Goal: Task Accomplishment & Management: Use online tool/utility

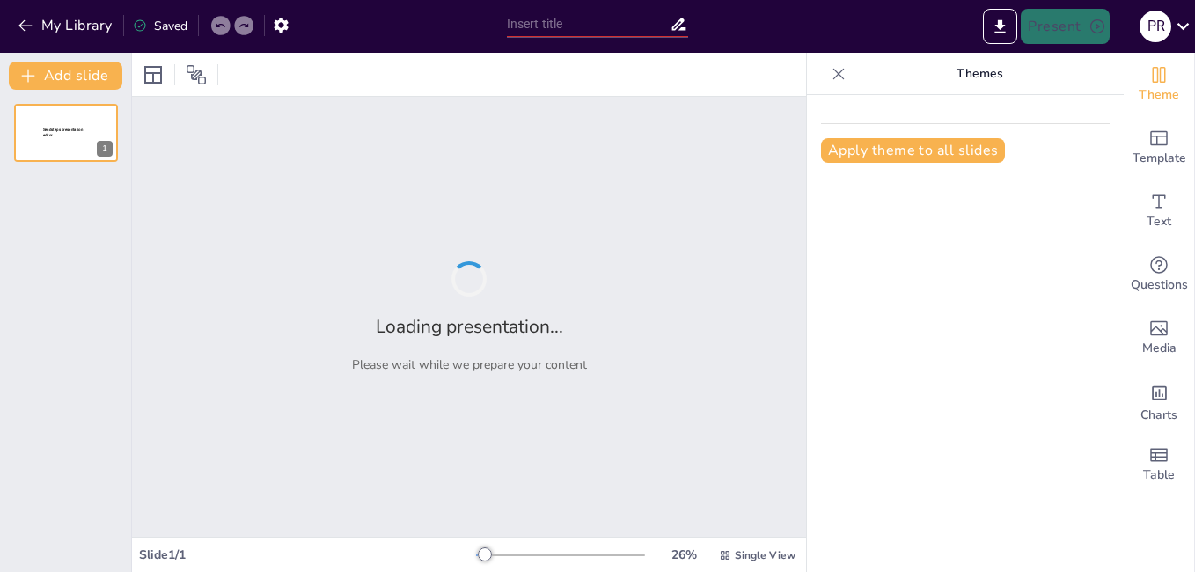
type input "New Sendsteps"
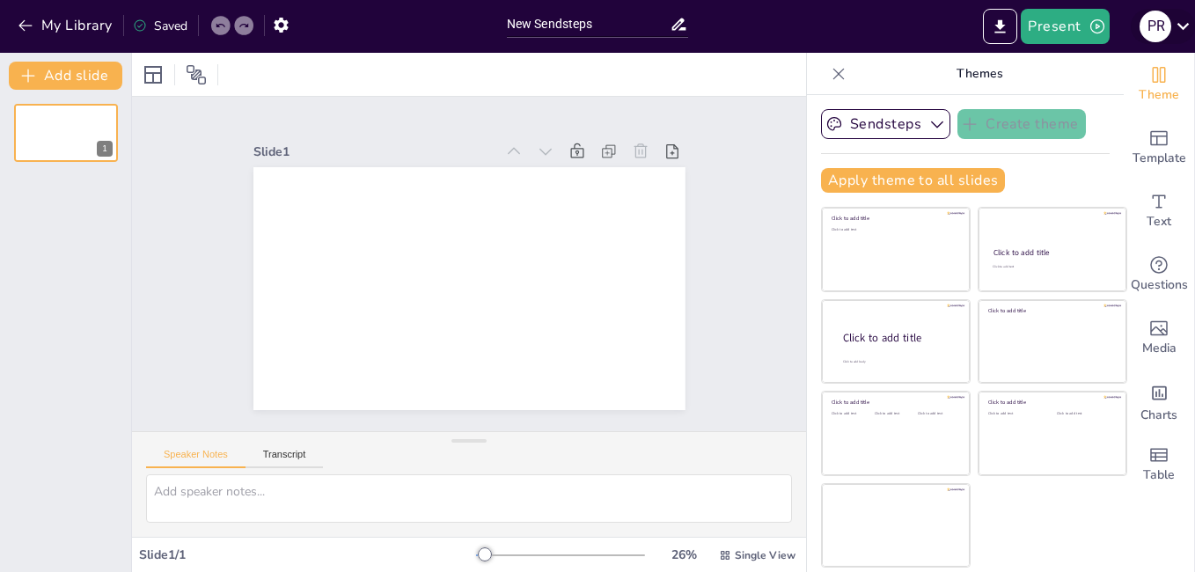
click at [1184, 26] on icon at bounding box center [1184, 26] width 24 height 24
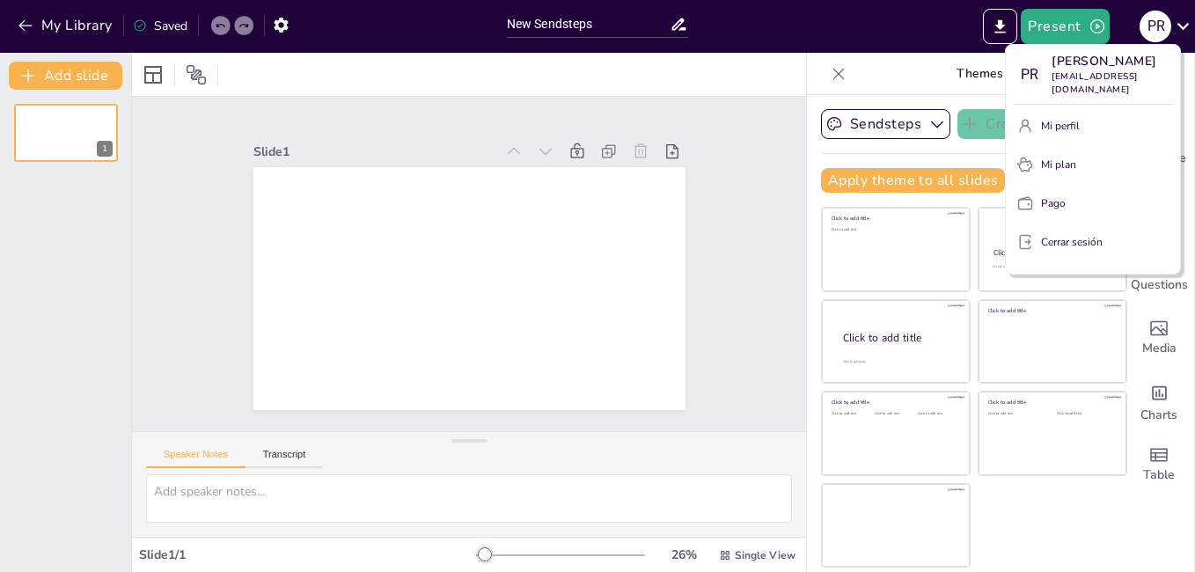
click at [681, 21] on div at bounding box center [597, 286] width 1195 height 572
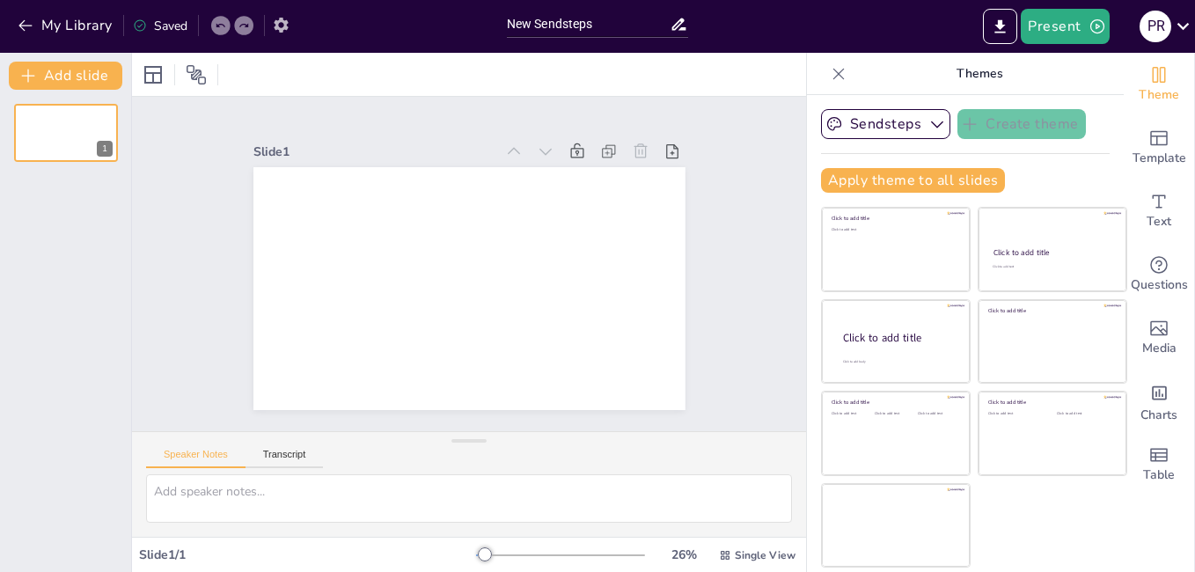
click at [283, 30] on icon "button" at bounding box center [281, 25] width 14 height 15
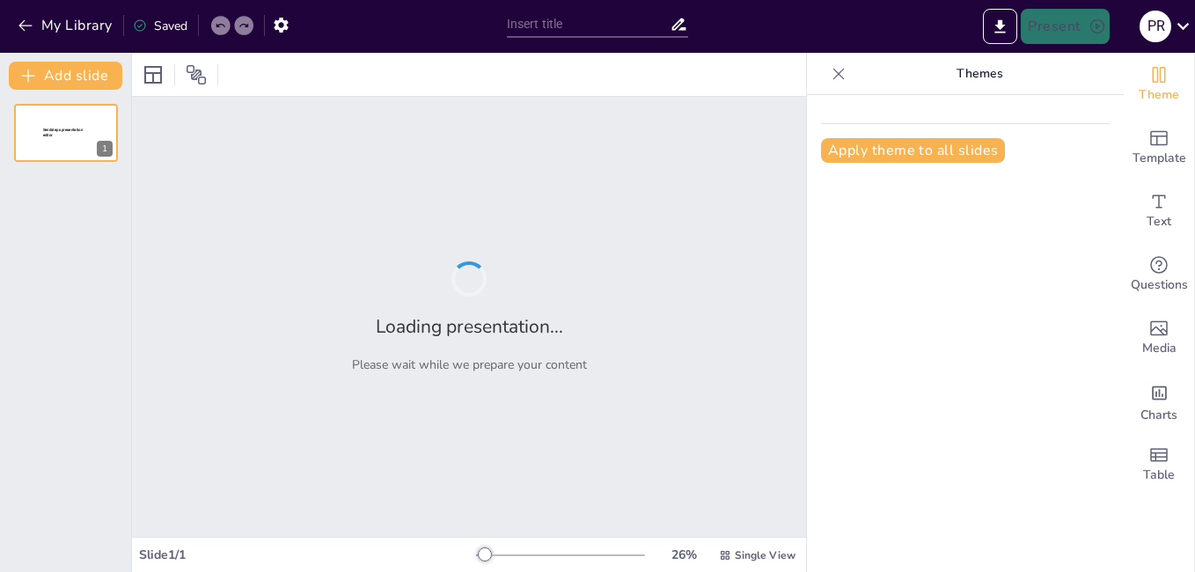
type input "New Sendsteps"
type input "Modelo Riviera: Diseño y Funcionalidad en la Última Etapa de [GEOGRAPHIC_DATA] …"
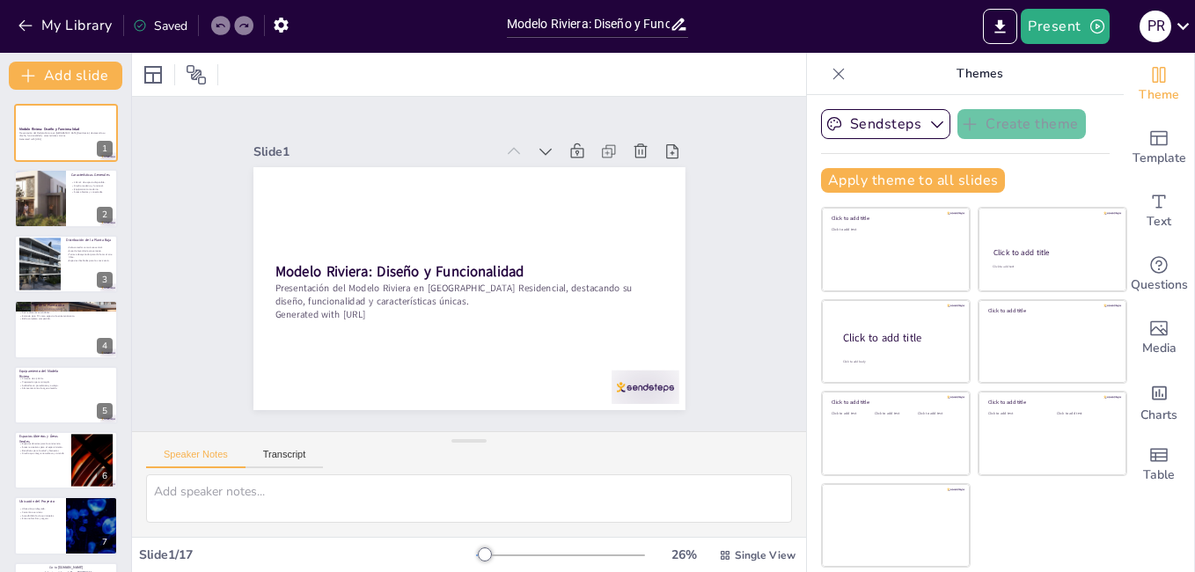
checkbox input "true"
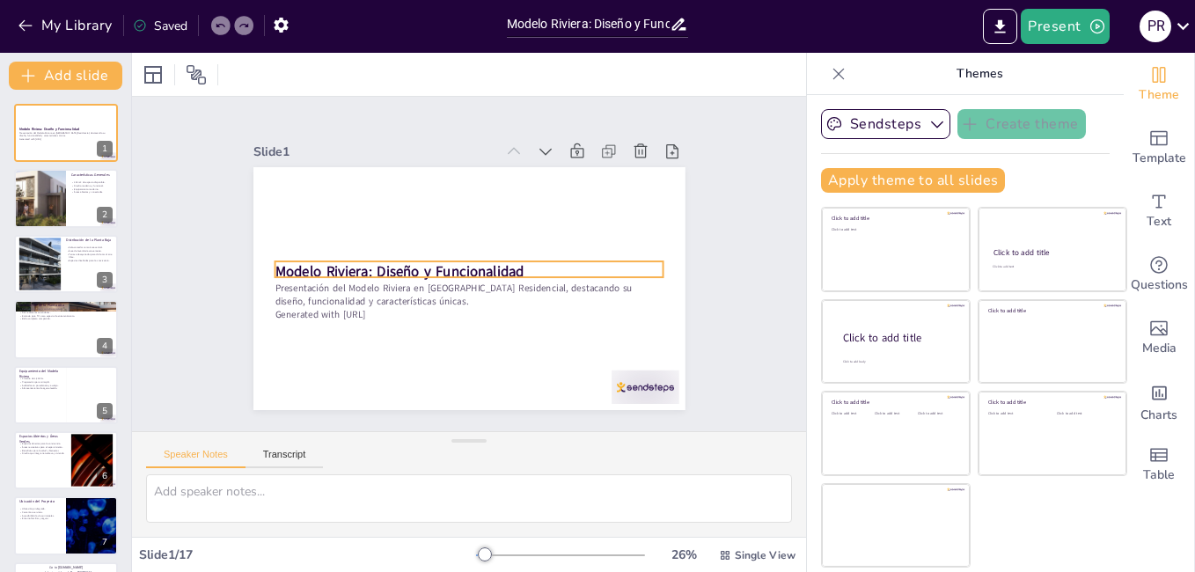
checkbox input "true"
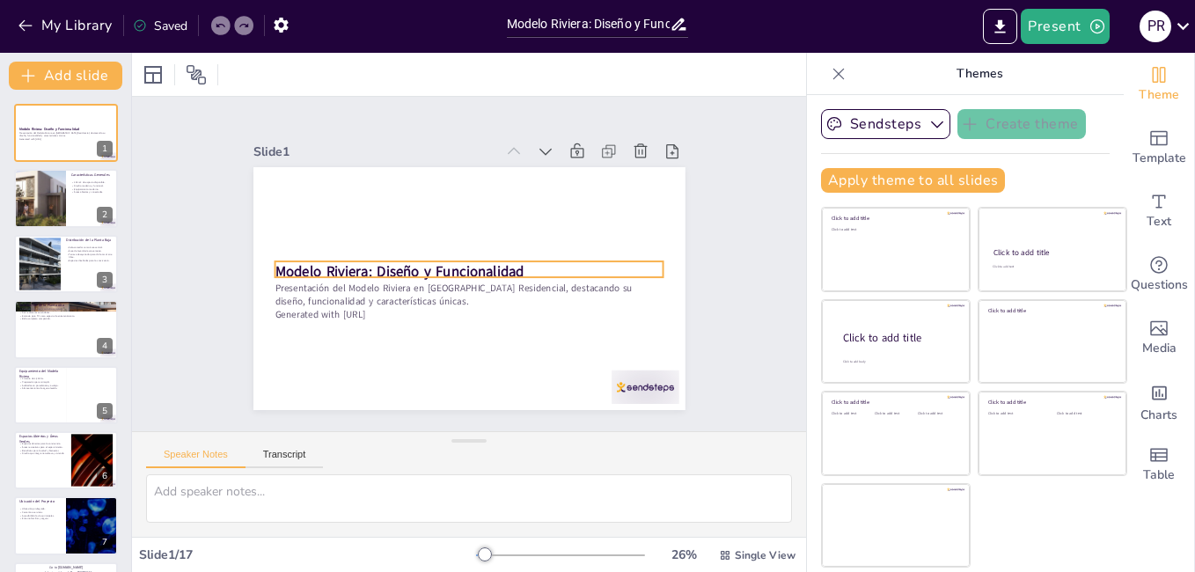
checkbox input "true"
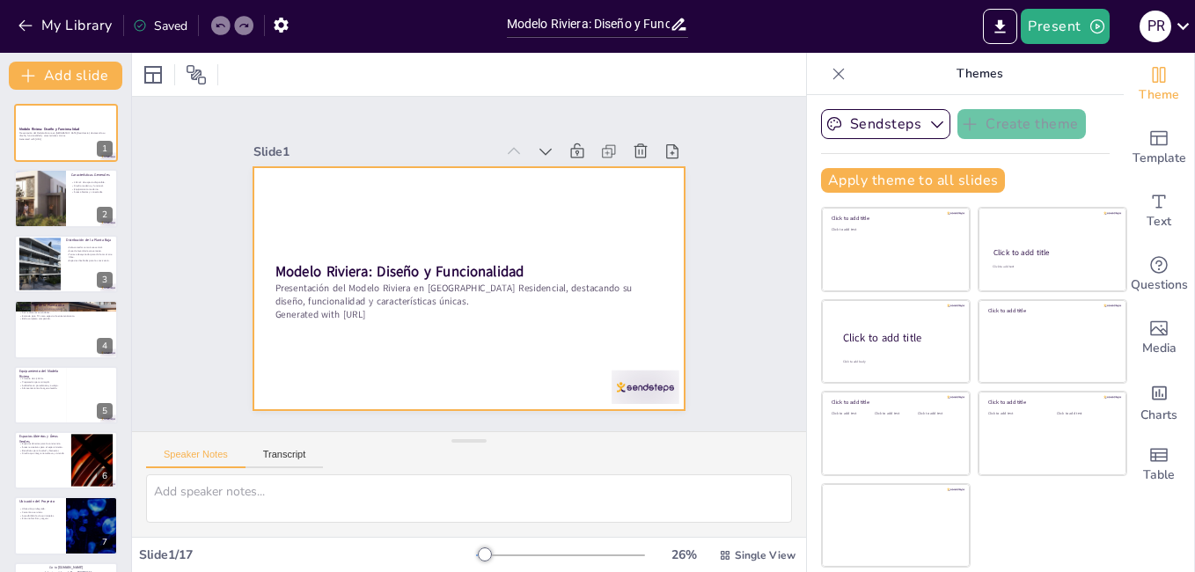
checkbox input "true"
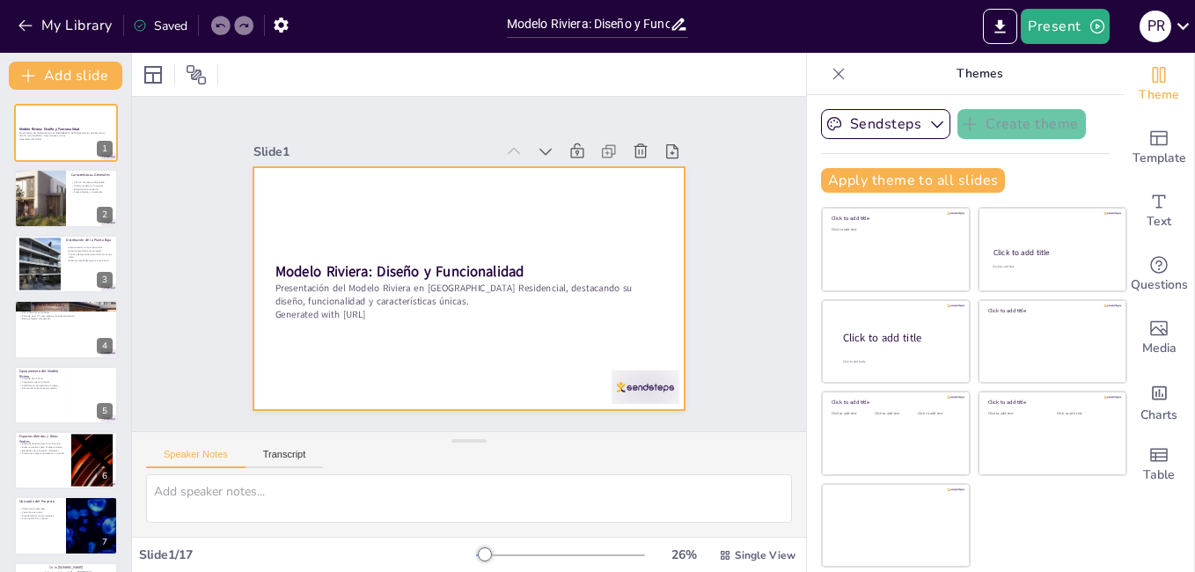
checkbox input "true"
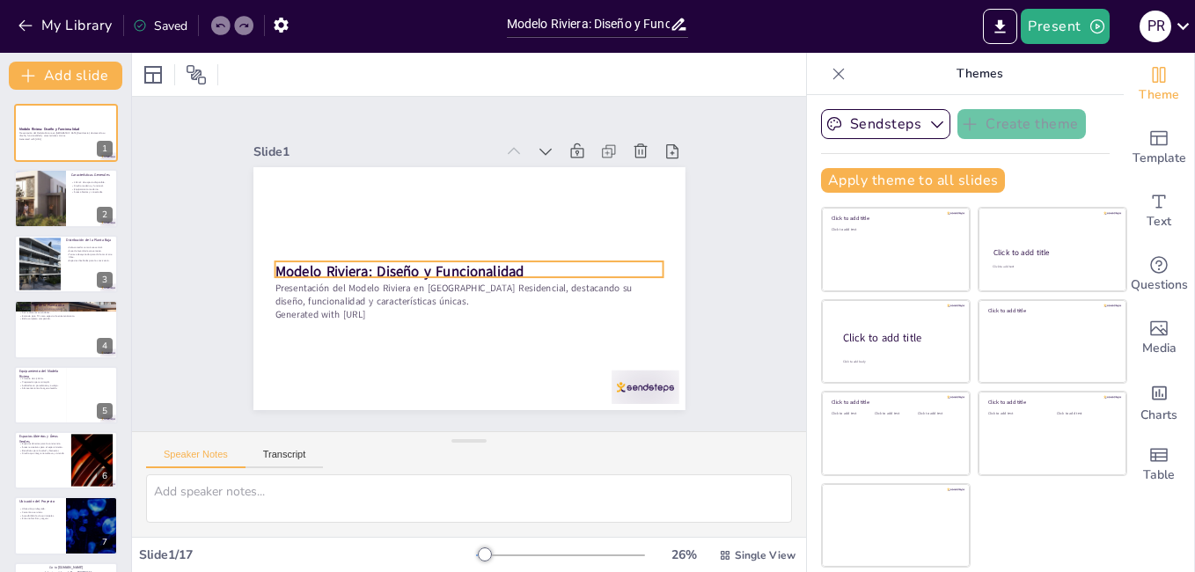
checkbox input "true"
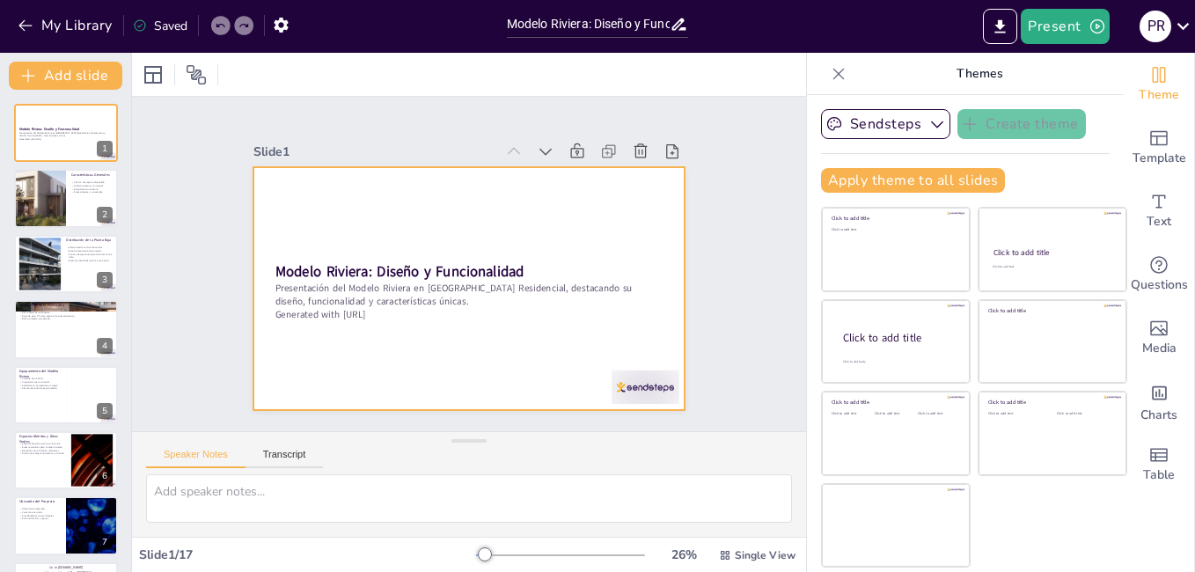
checkbox input "true"
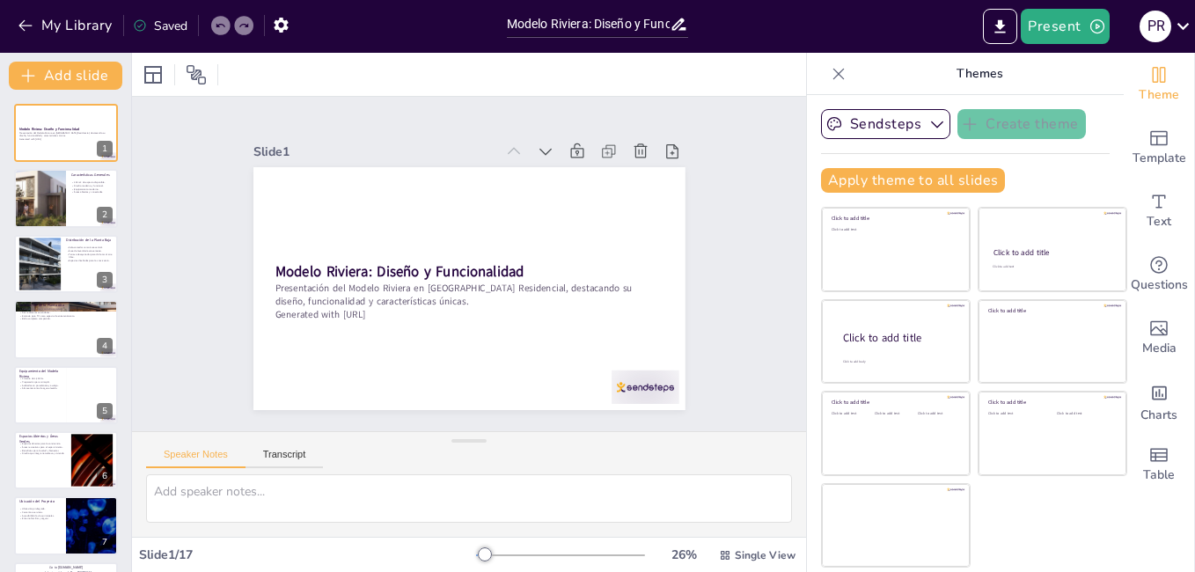
checkbox input "true"
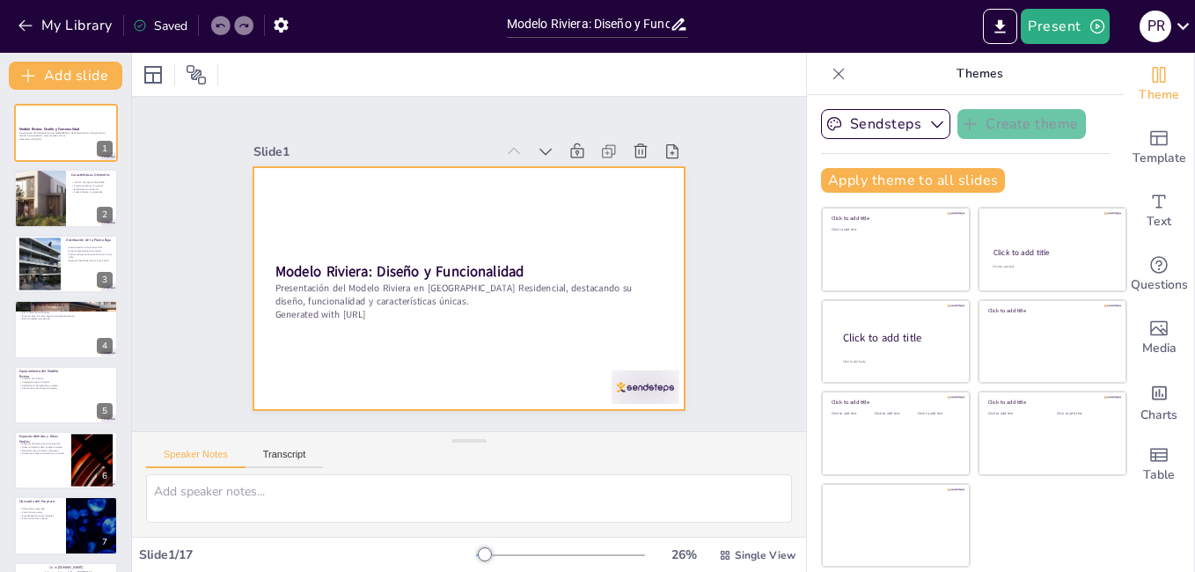
checkbox input "true"
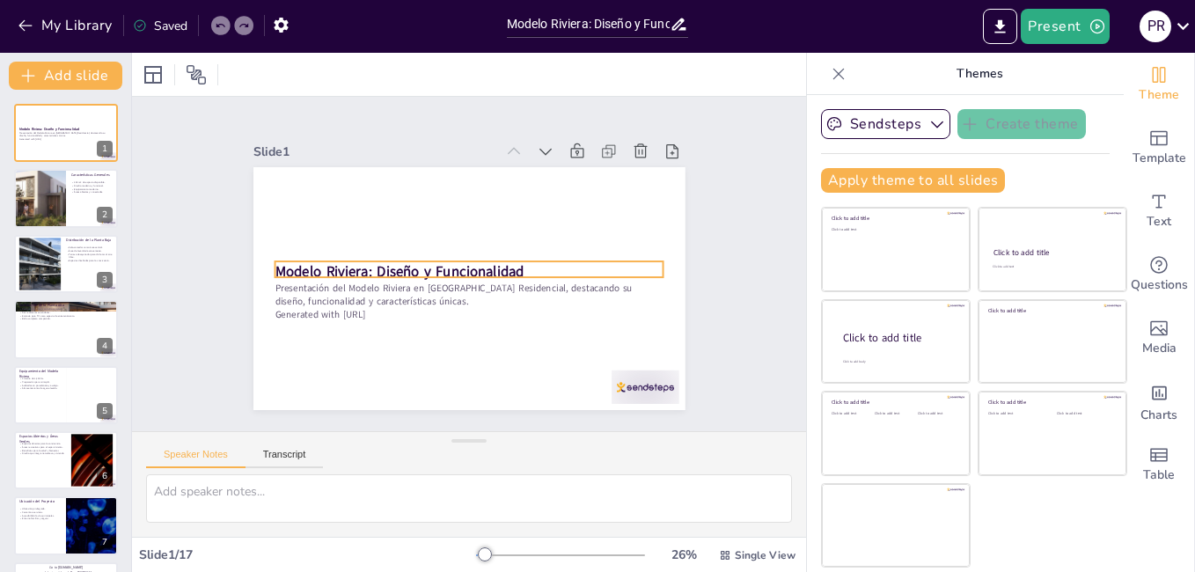
click at [520, 261] on p "Modelo Riviera: Diseño y Funcionalidad" at bounding box center [468, 257] width 385 height 100
checkbox input "true"
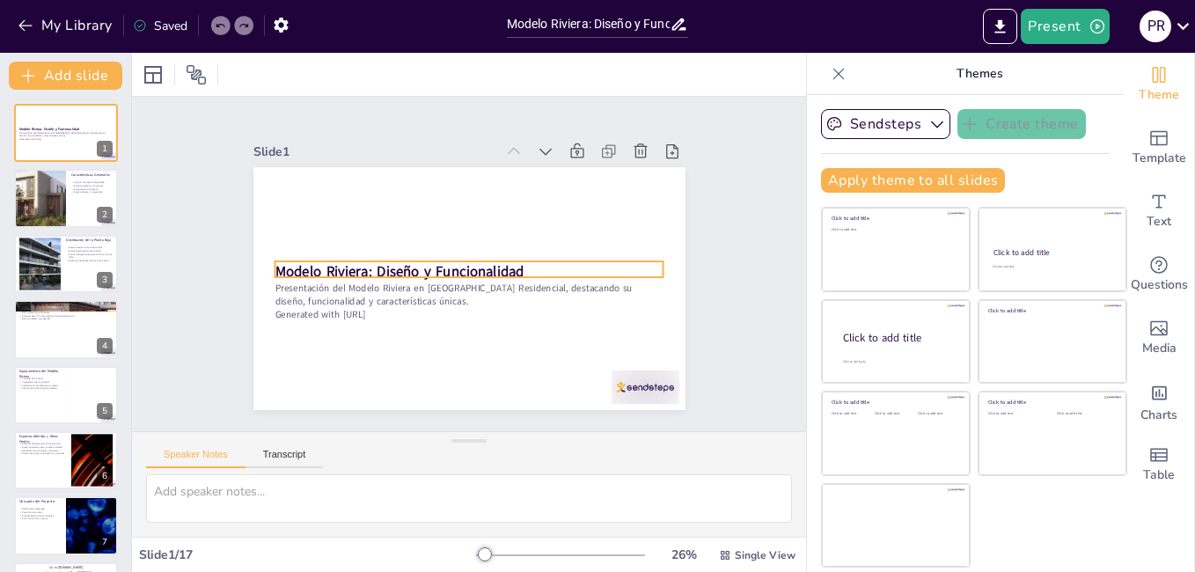
checkbox input "true"
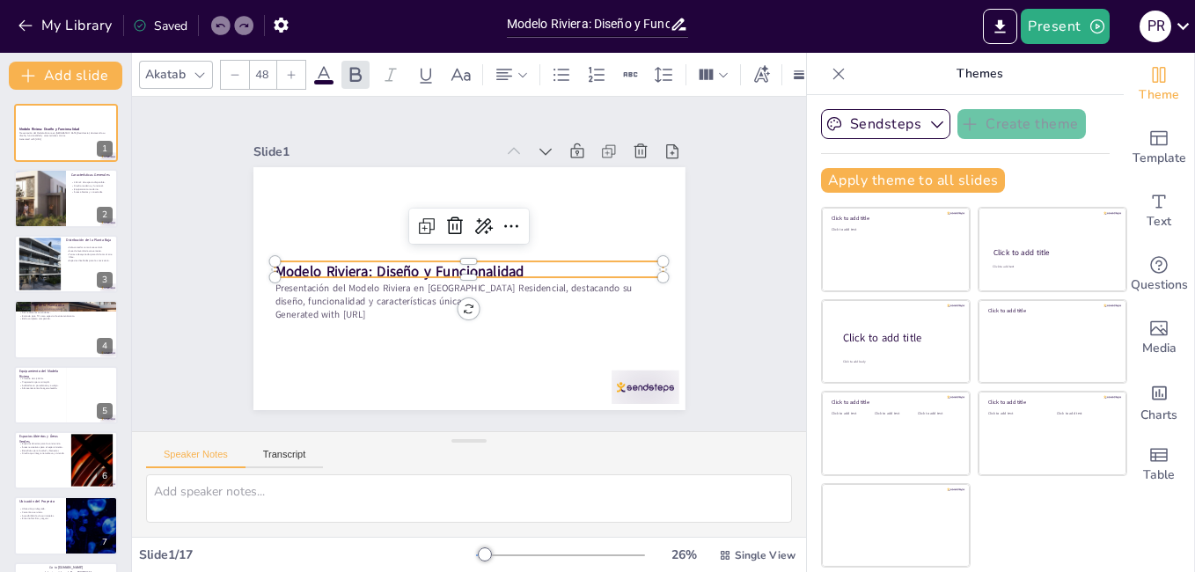
checkbox input "true"
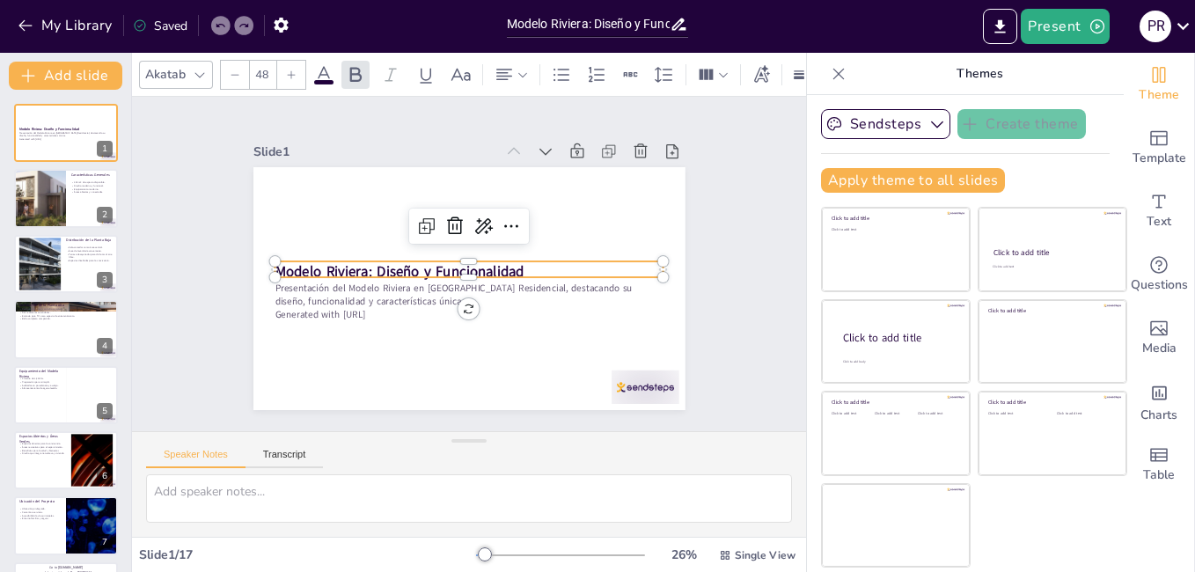
checkbox input "true"
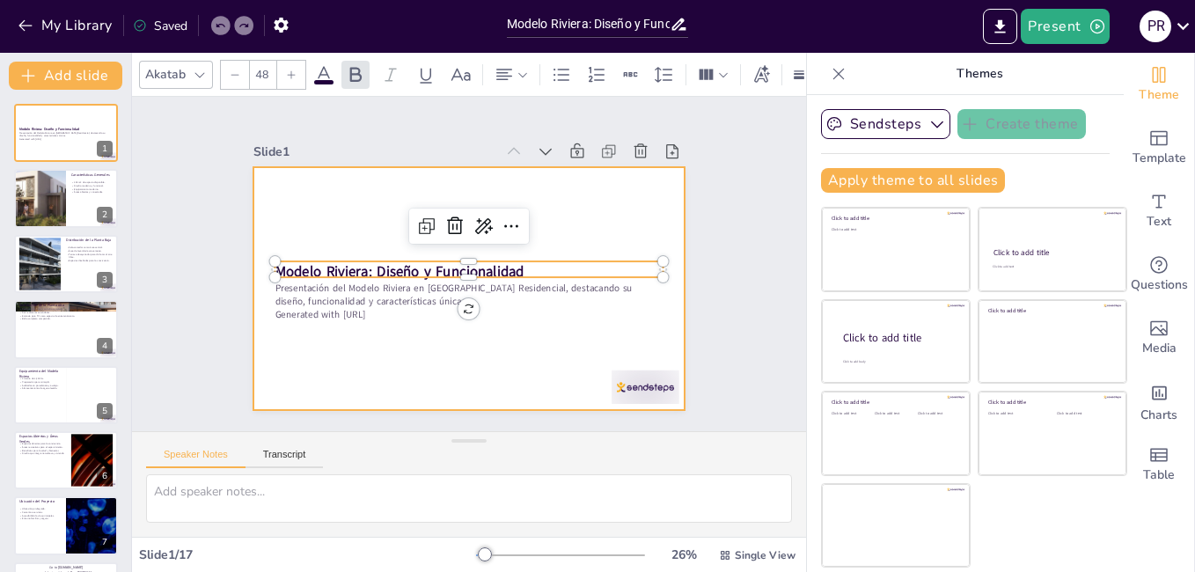
checkbox input "true"
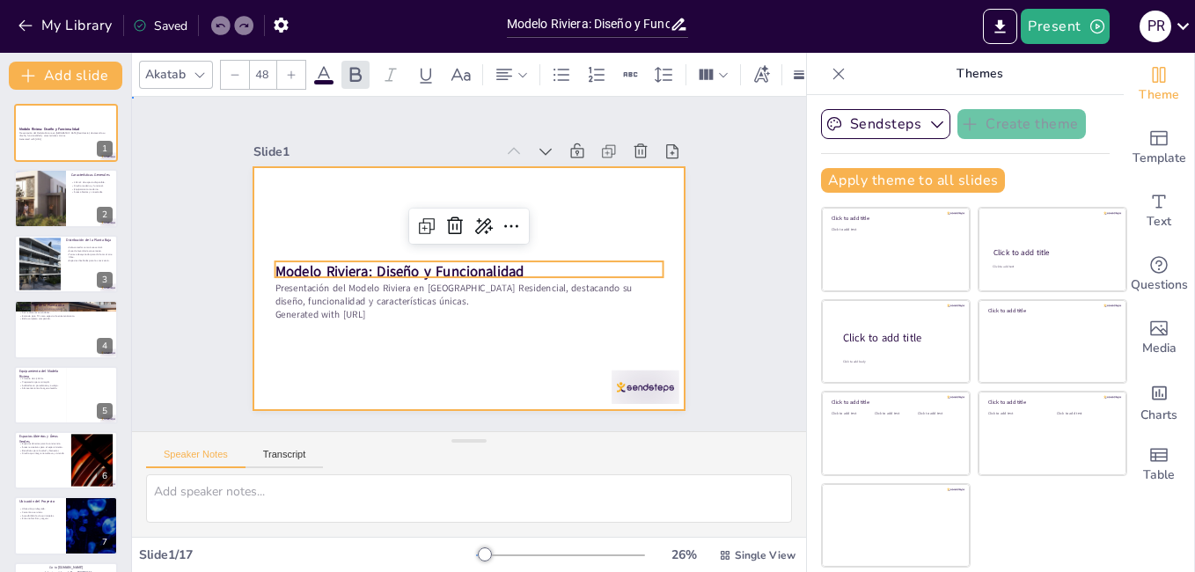
click at [571, 217] on div at bounding box center [457, 243] width 496 height 426
checkbox input "true"
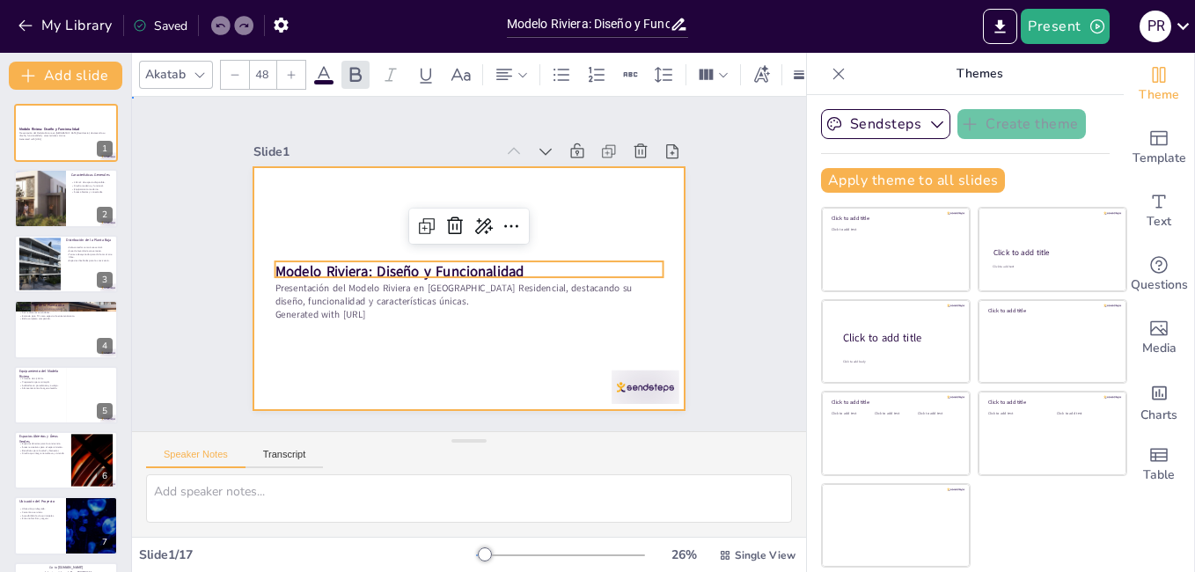
checkbox input "true"
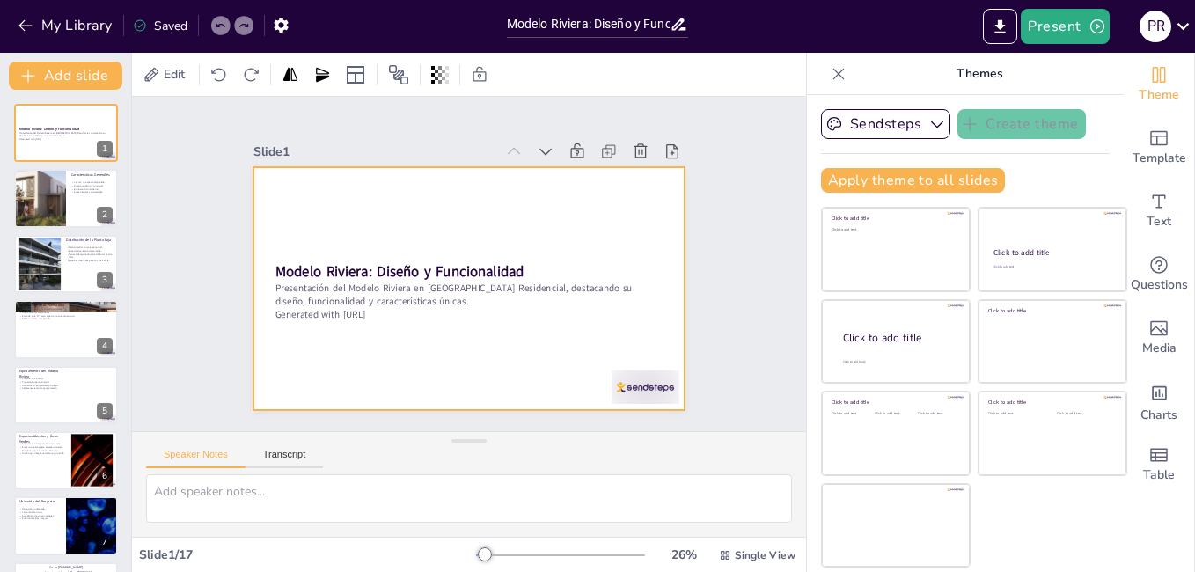
click at [571, 217] on div at bounding box center [470, 239] width 432 height 243
checkbox input "true"
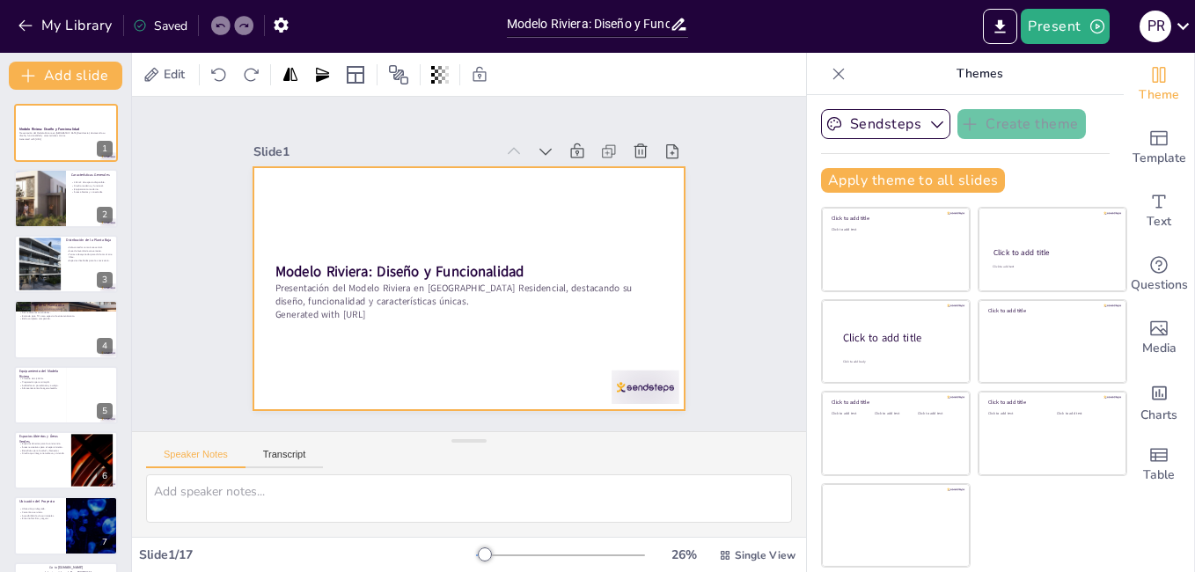
checkbox input "true"
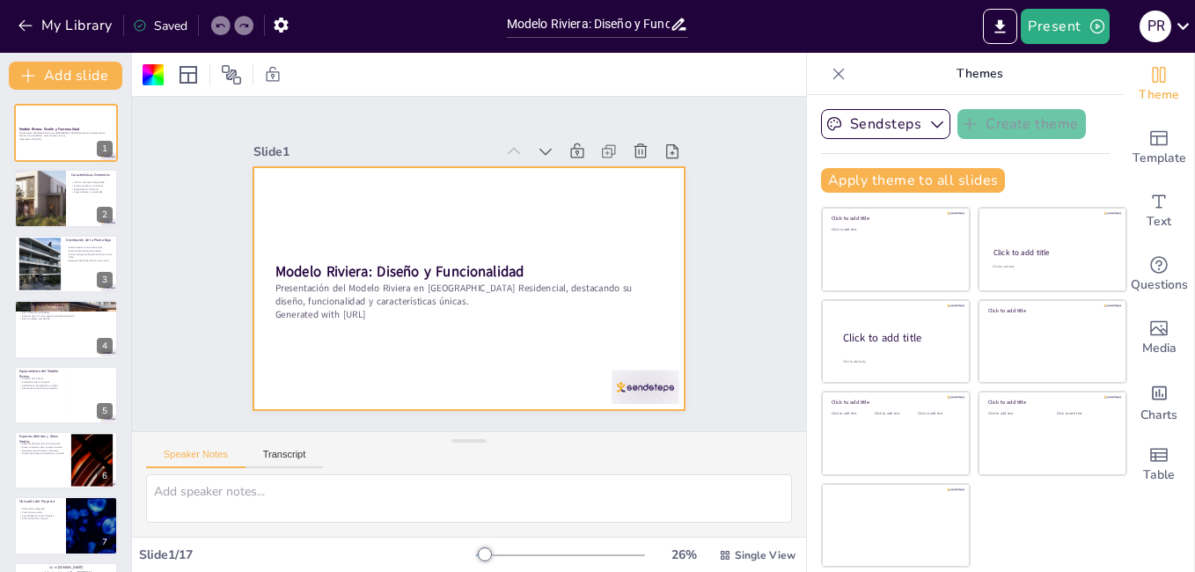
checkbox input "true"
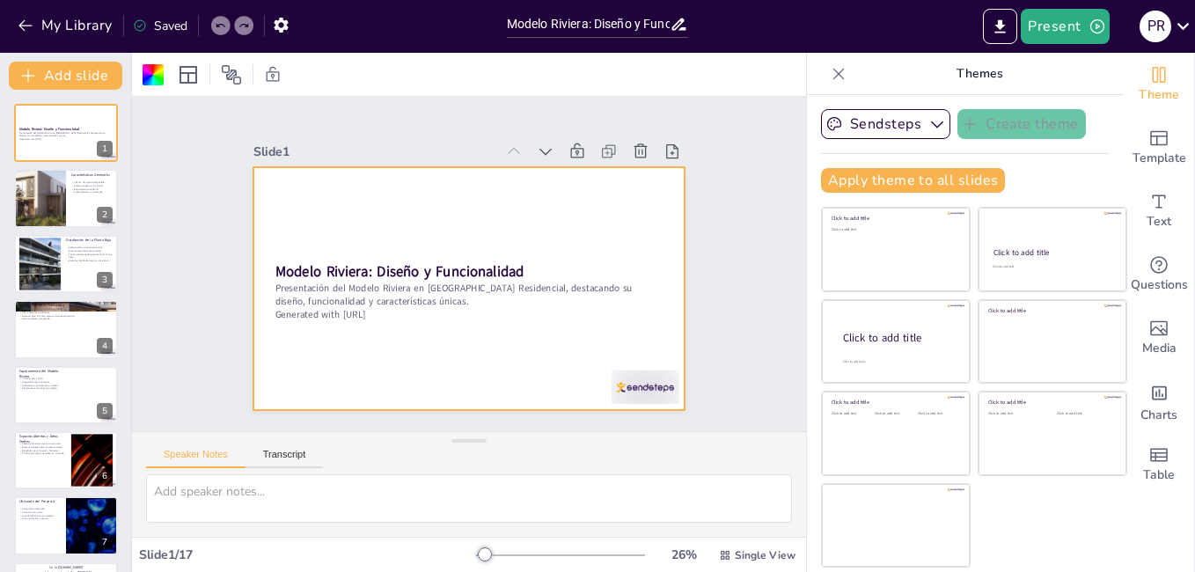
checkbox input "true"
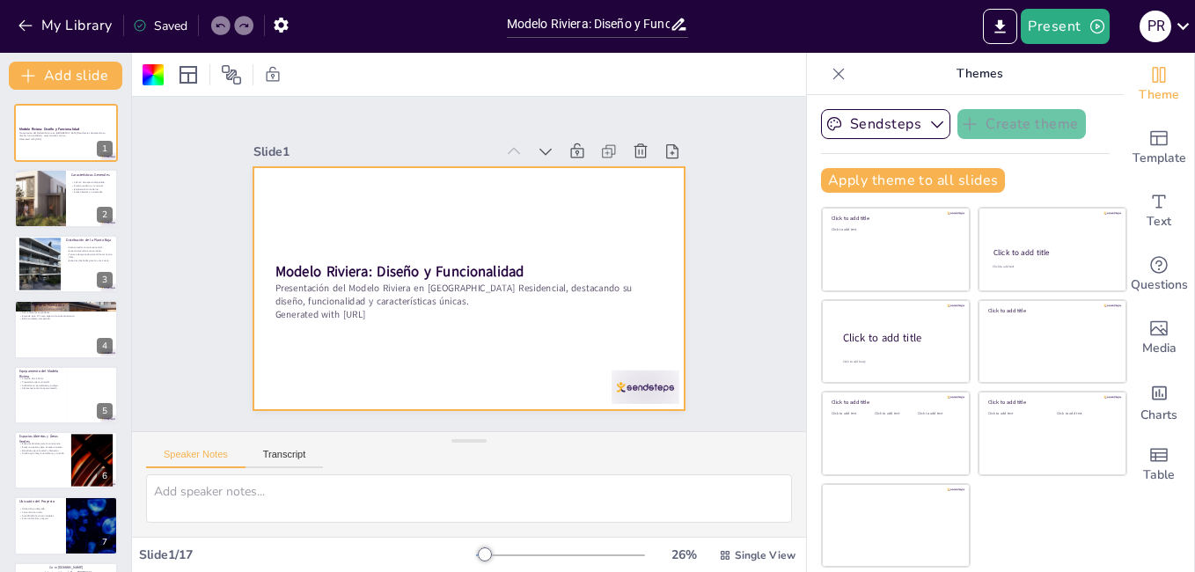
checkbox input "true"
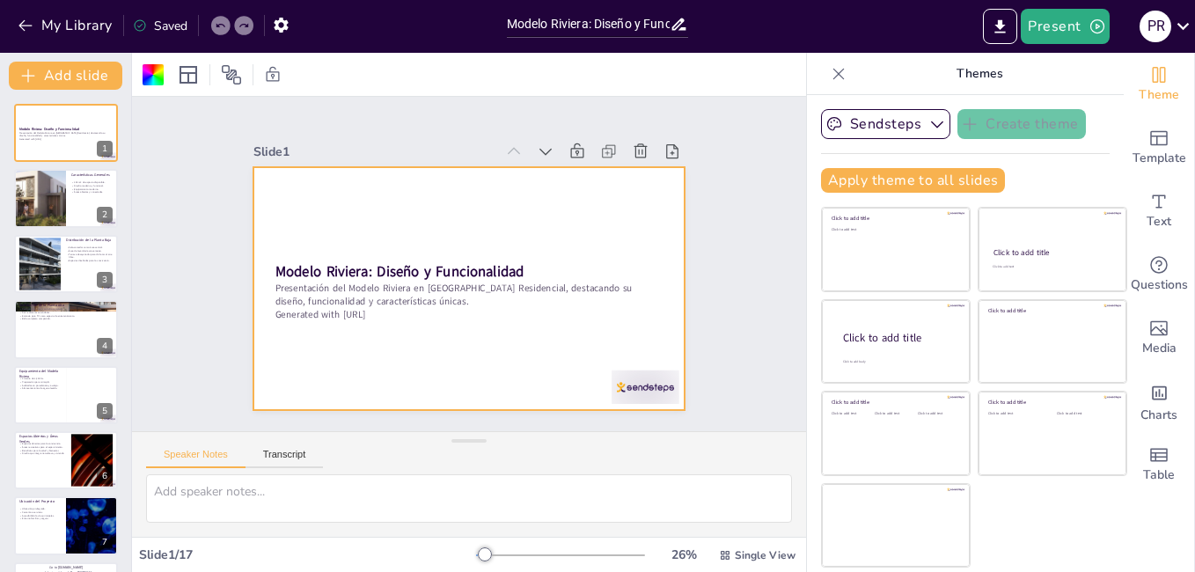
checkbox input "true"
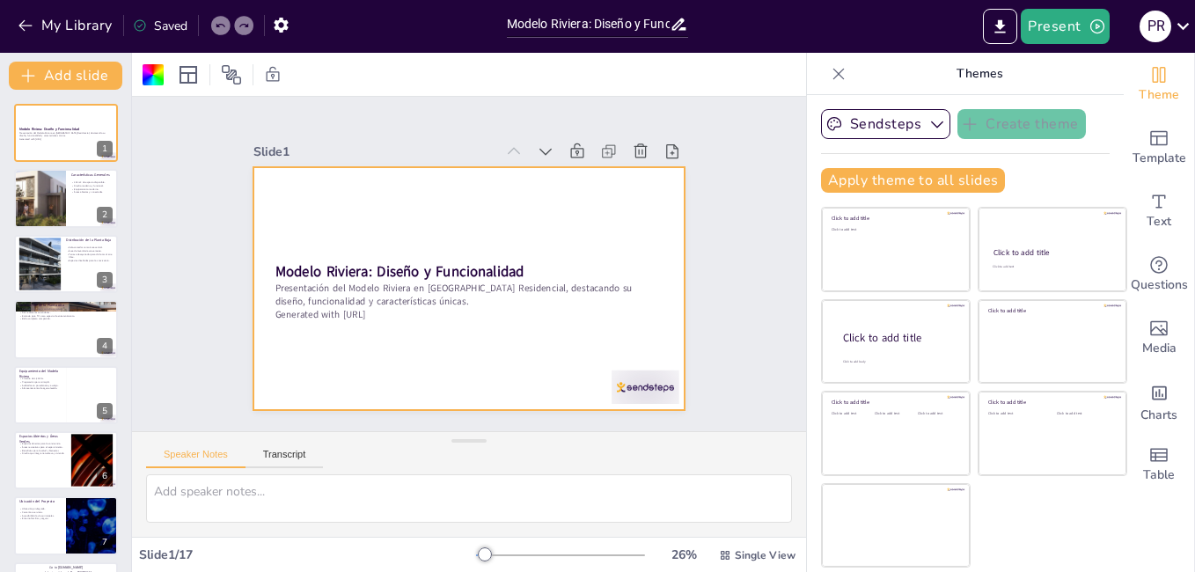
checkbox input "true"
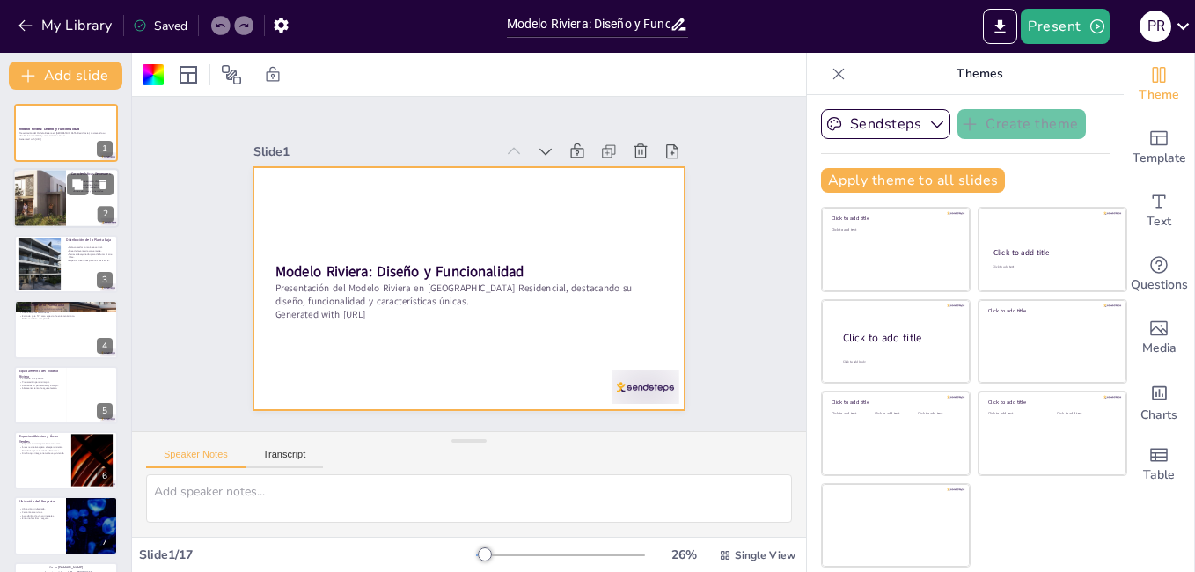
checkbox input "true"
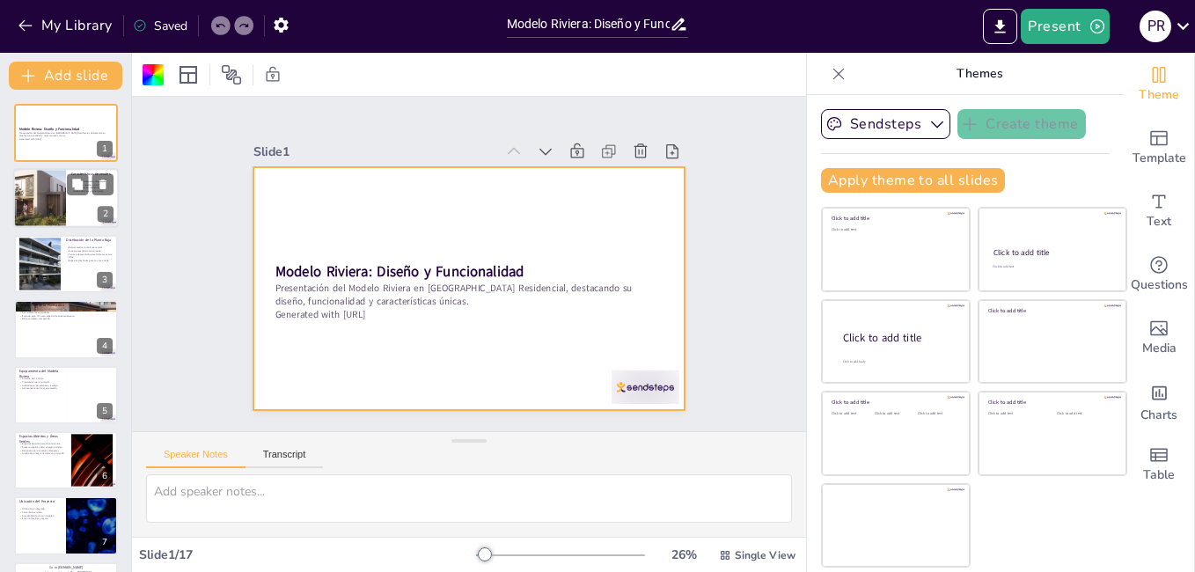
checkbox input "true"
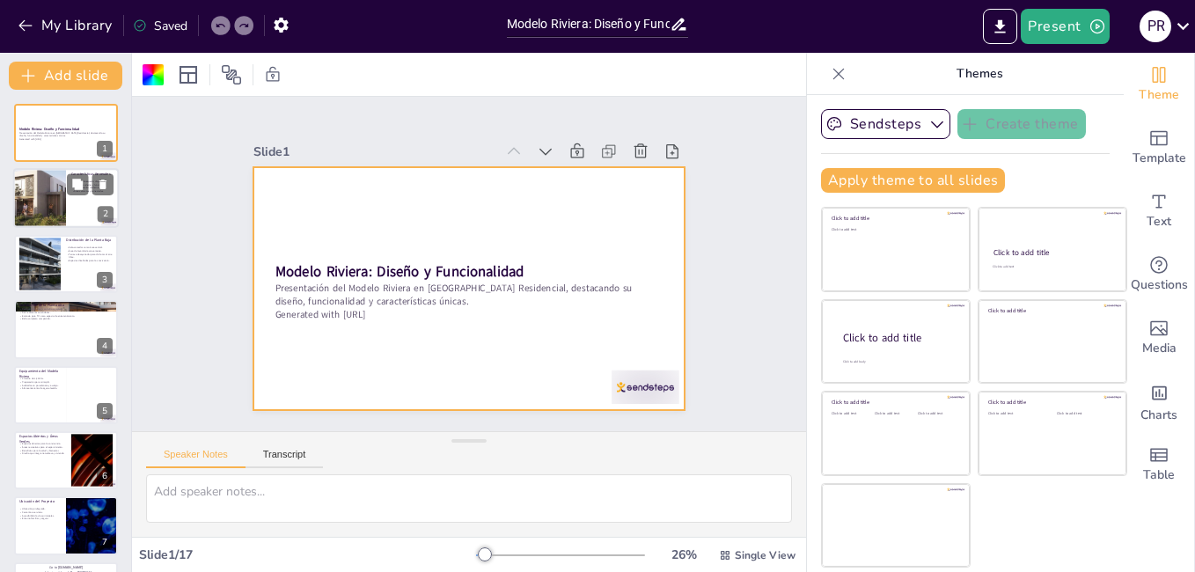
checkbox input "true"
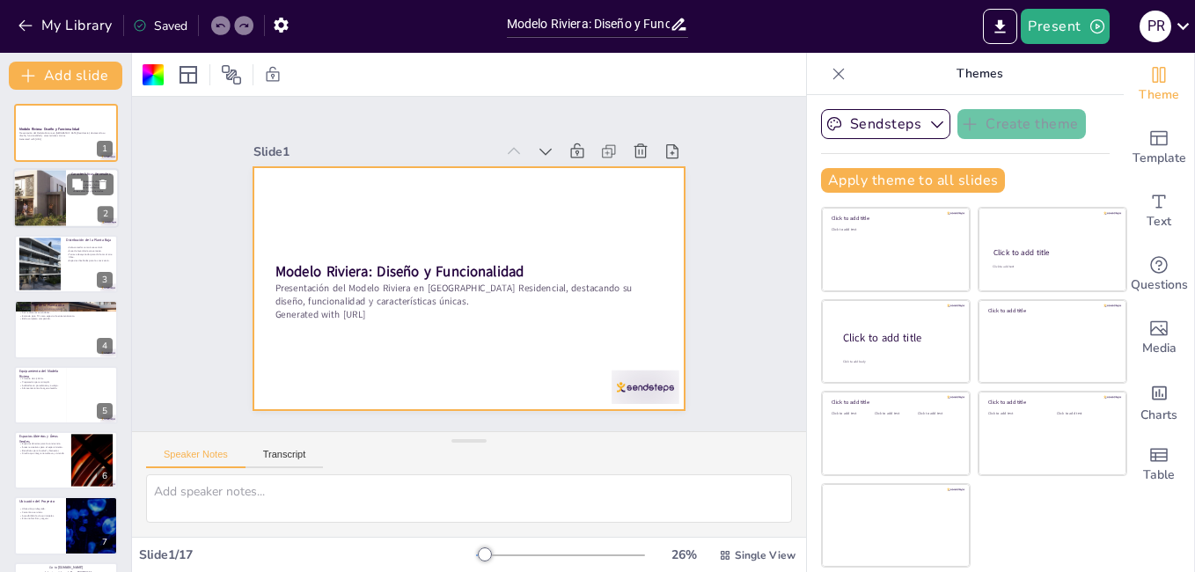
checkbox input "true"
click at [41, 190] on div at bounding box center [39, 199] width 125 height 60
type textarea "El Modelo Riviera cuenta con 304 m2, lo que proporciona un amplio espacio para …"
checkbox input "true"
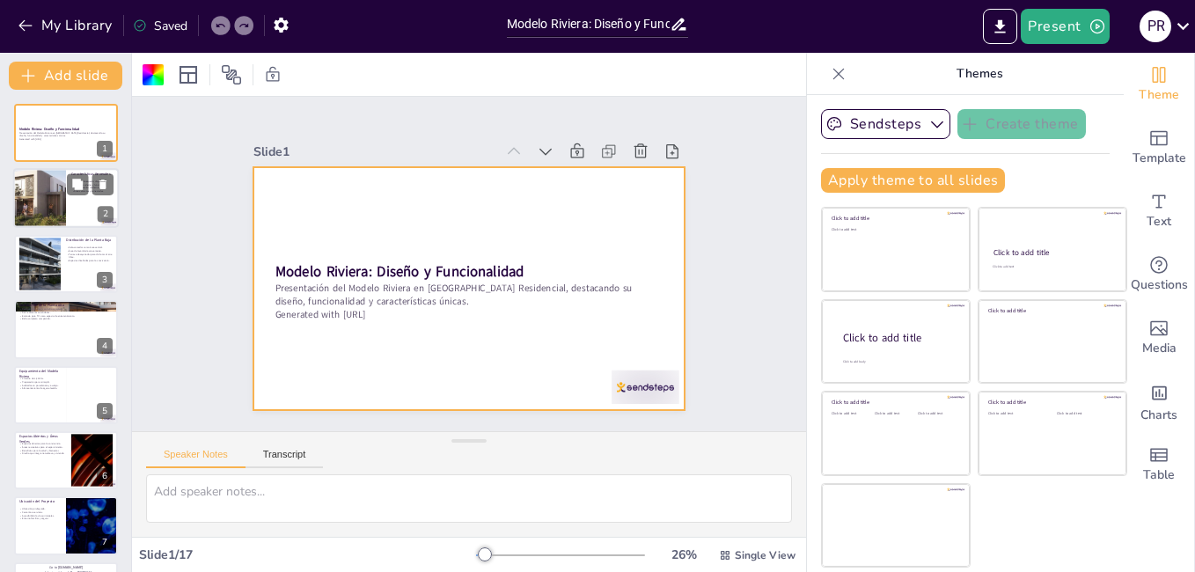
checkbox input "true"
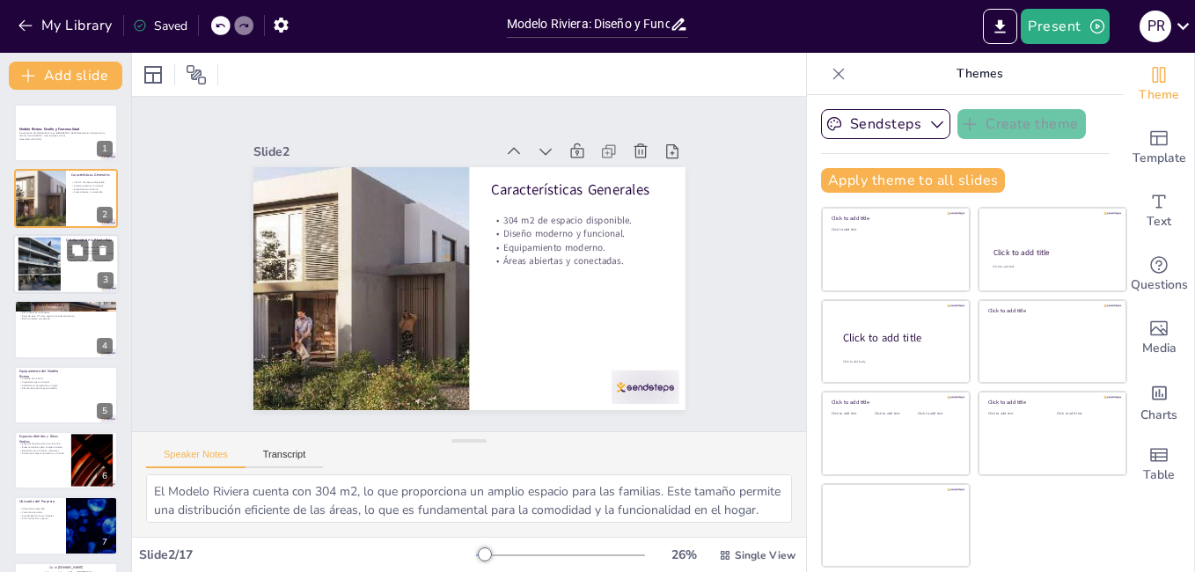
checkbox input "true"
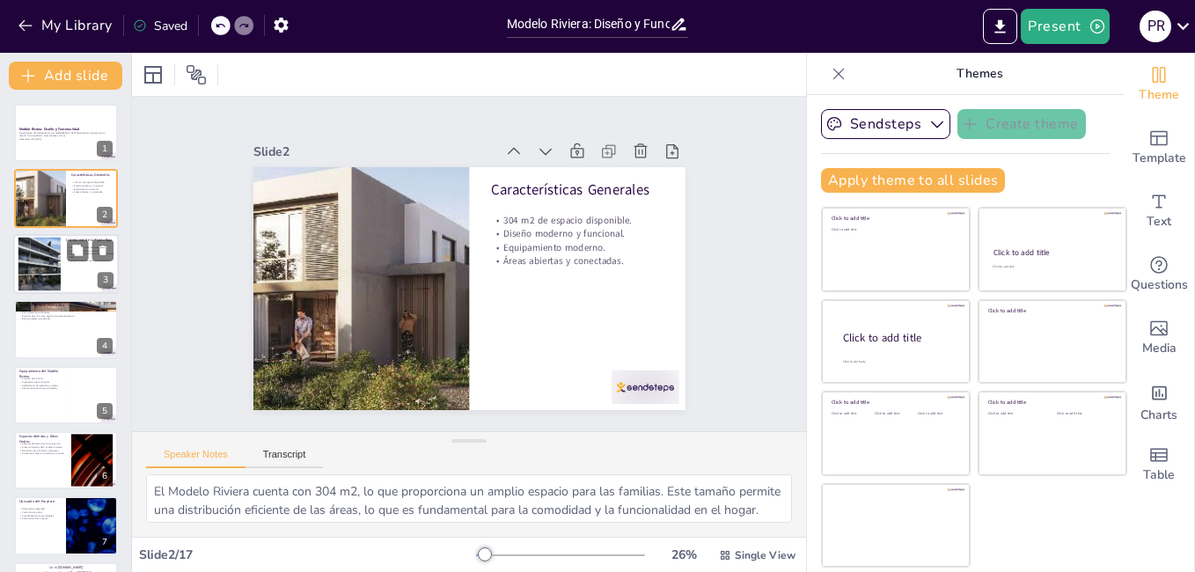
checkbox input "true"
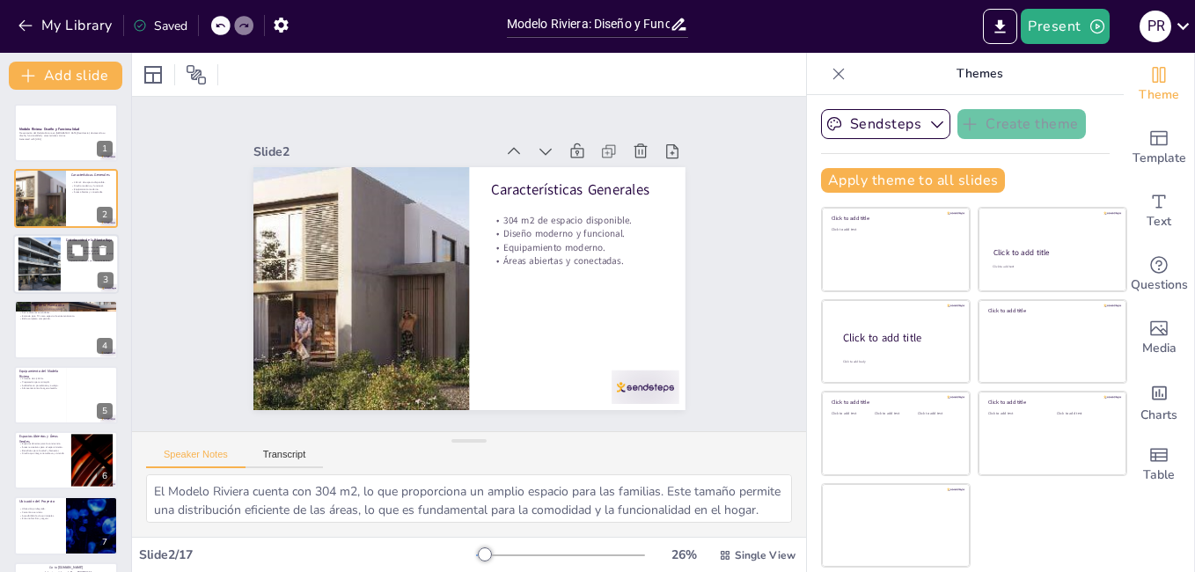
checkbox input "true"
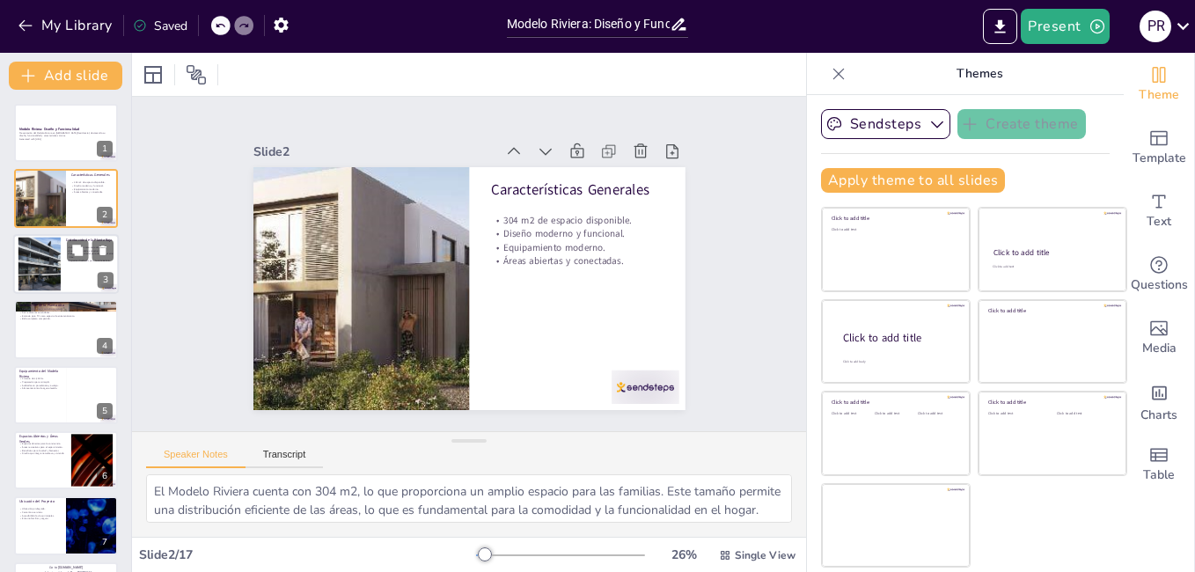
click at [53, 265] on div at bounding box center [39, 264] width 50 height 54
type textarea "La sala-comedor es el corazón del hogar, donde las familias pueden reunirse y c…"
checkbox input "true"
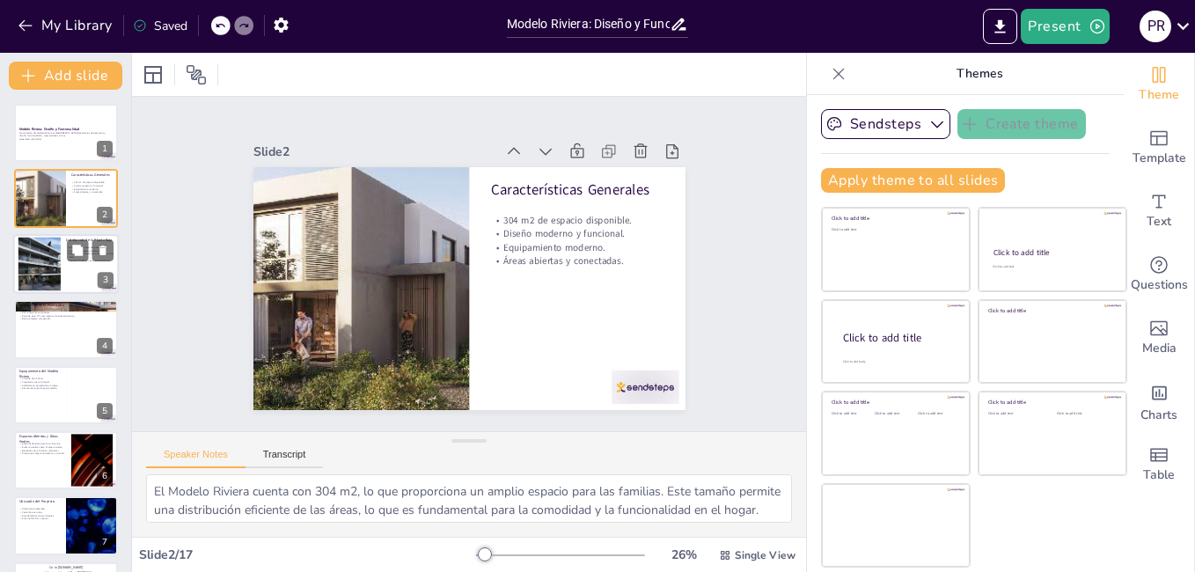
checkbox input "true"
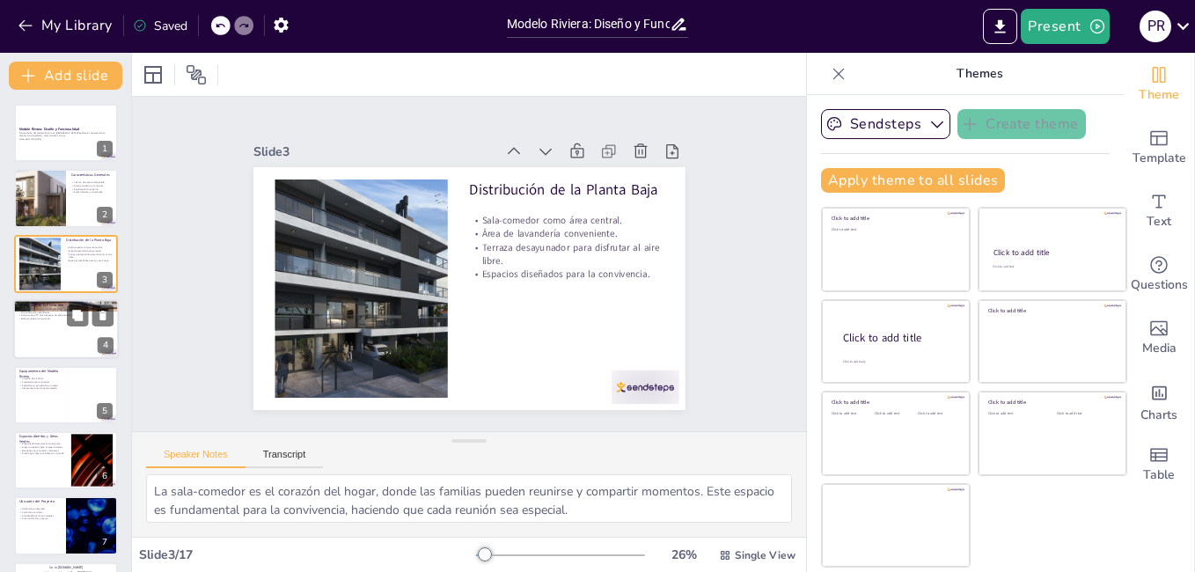
checkbox input "true"
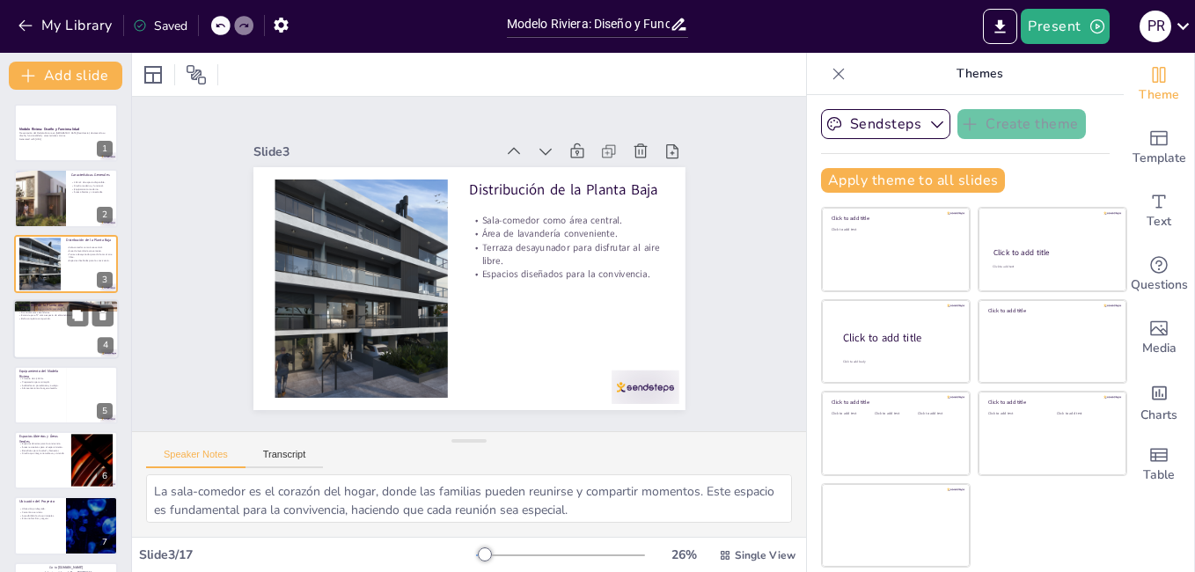
checkbox input "true"
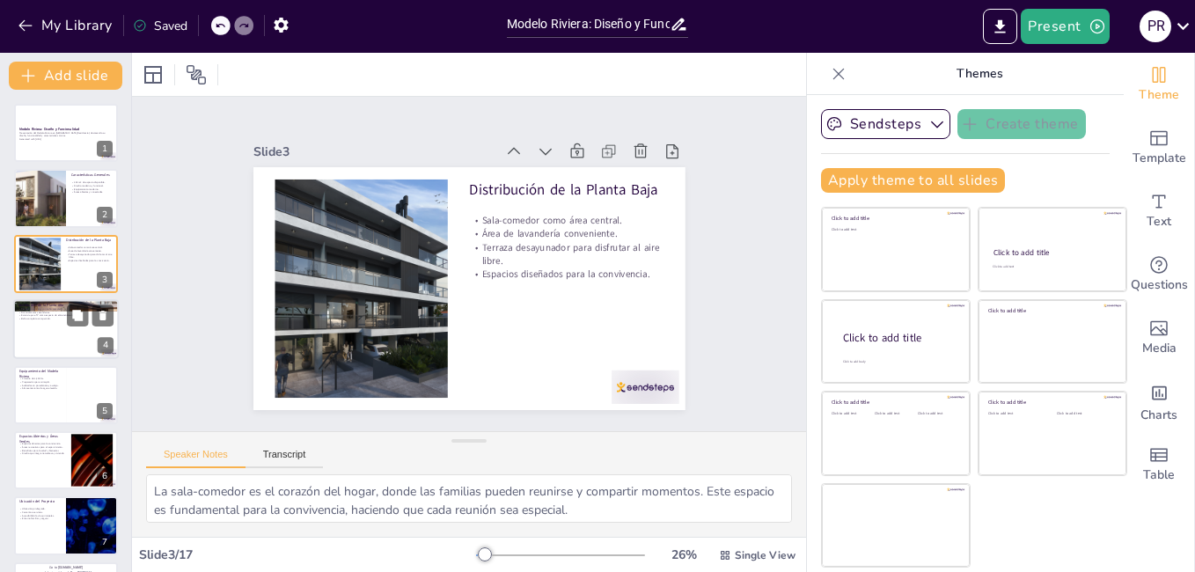
checkbox input "true"
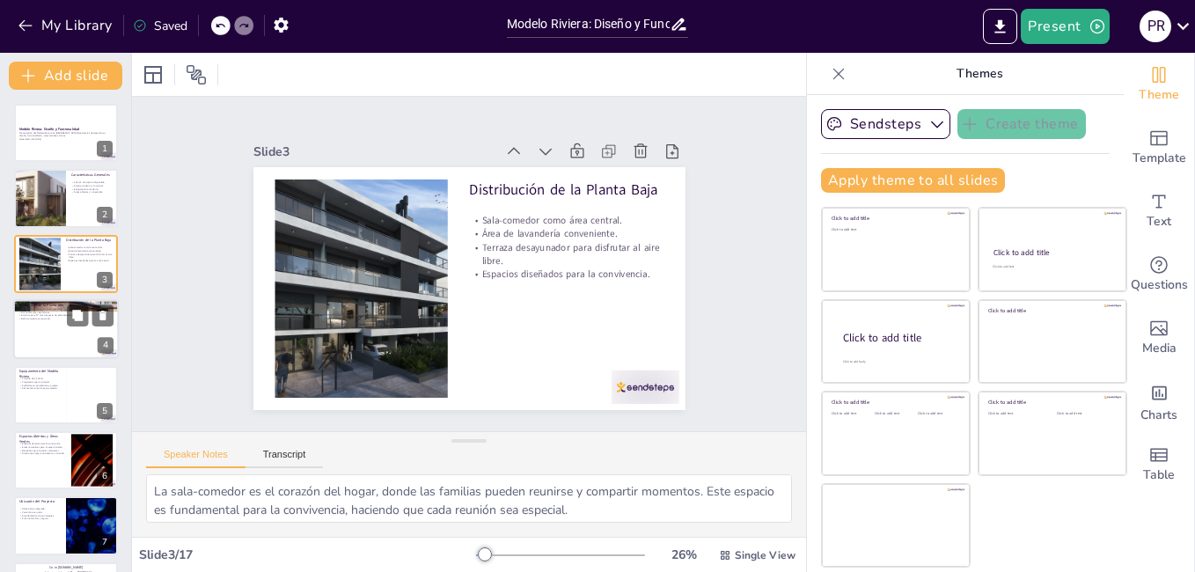
click at [38, 331] on div at bounding box center [66, 329] width 106 height 60
type textarea "La recámara principal es un espacio privado que ofrece comodidad y un baño comp…"
checkbox input "true"
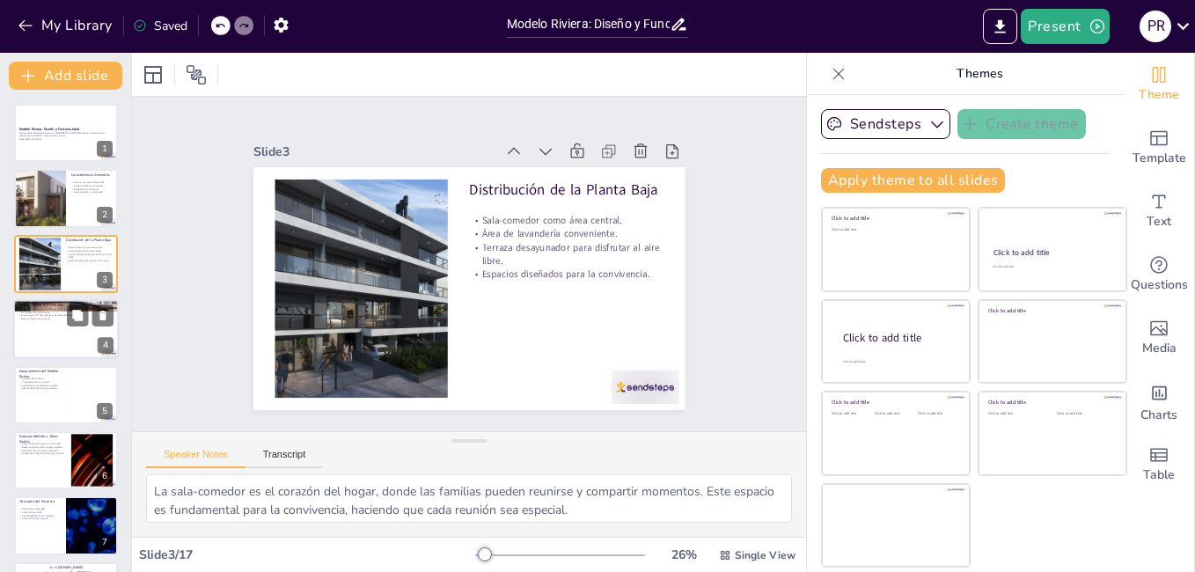
checkbox input "true"
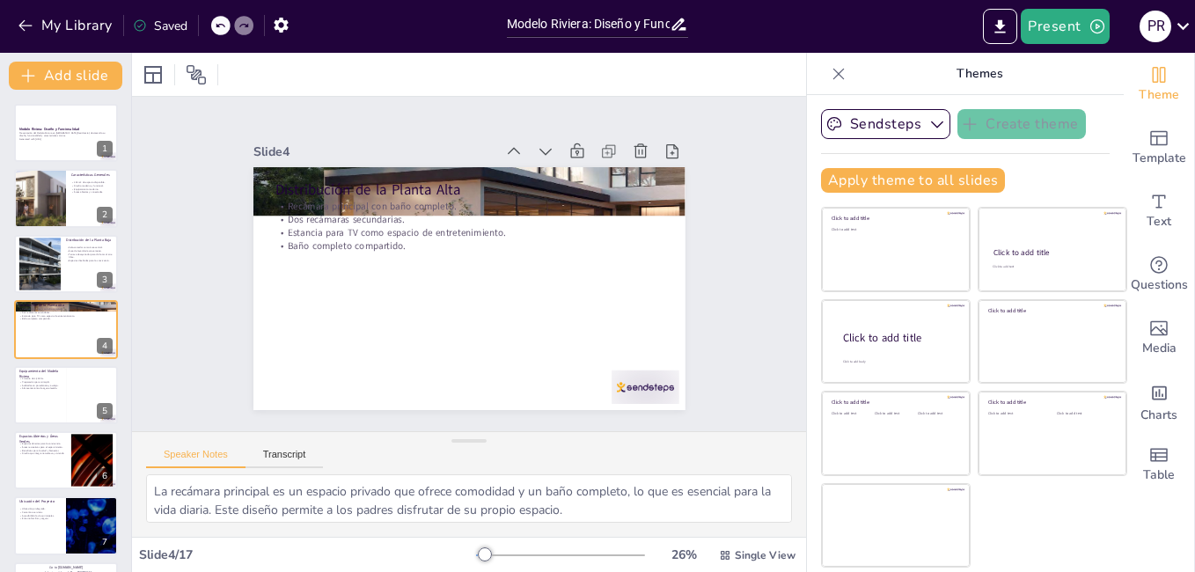
checkbox input "true"
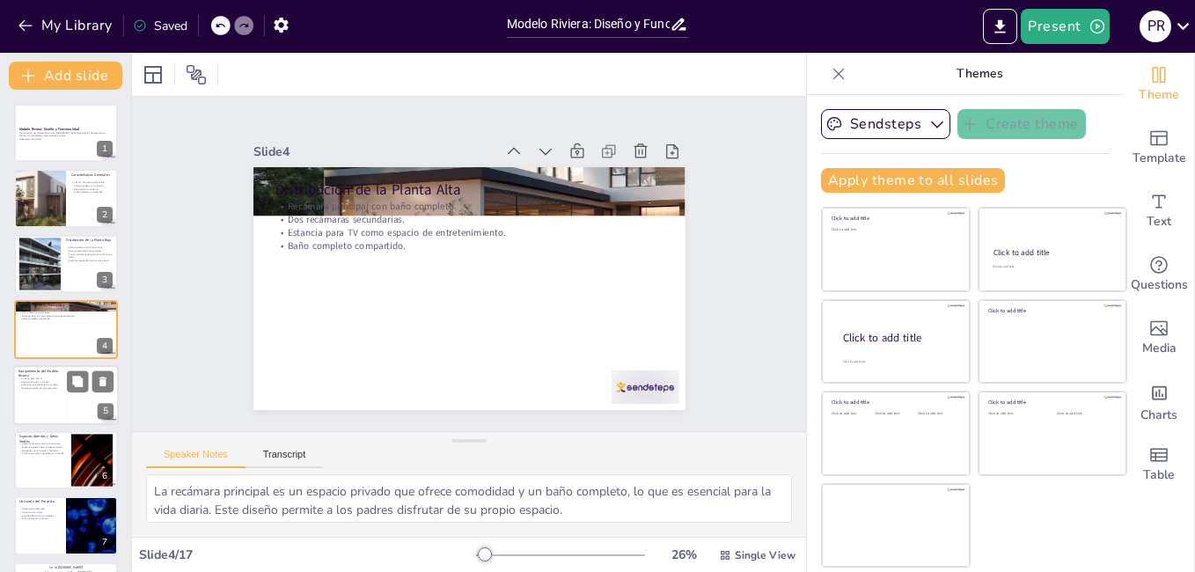
checkbox input "true"
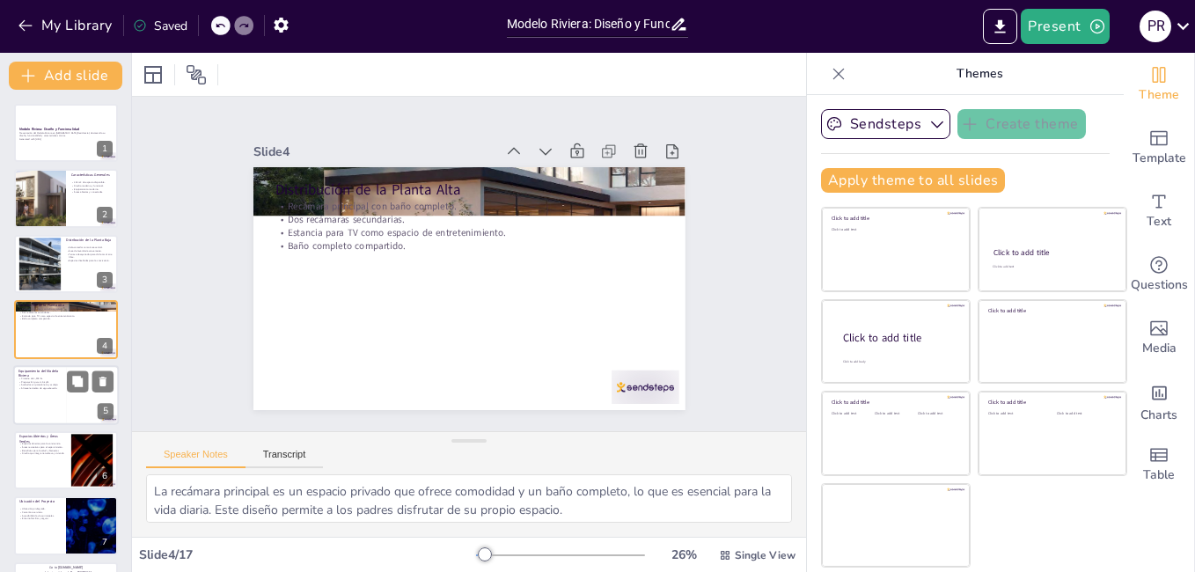
checkbox input "true"
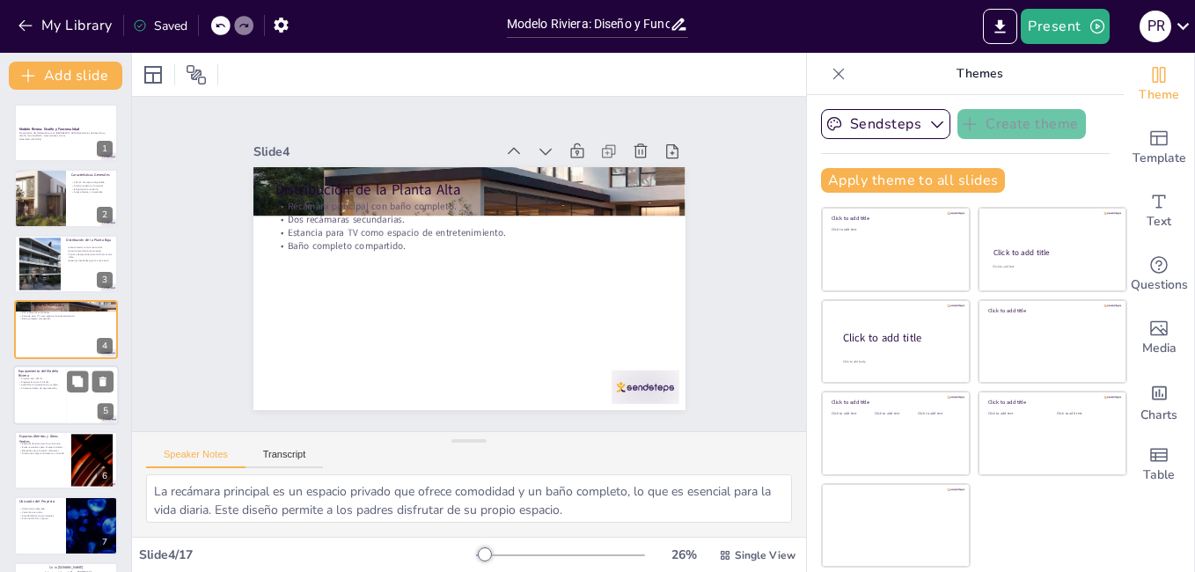
checkbox input "true"
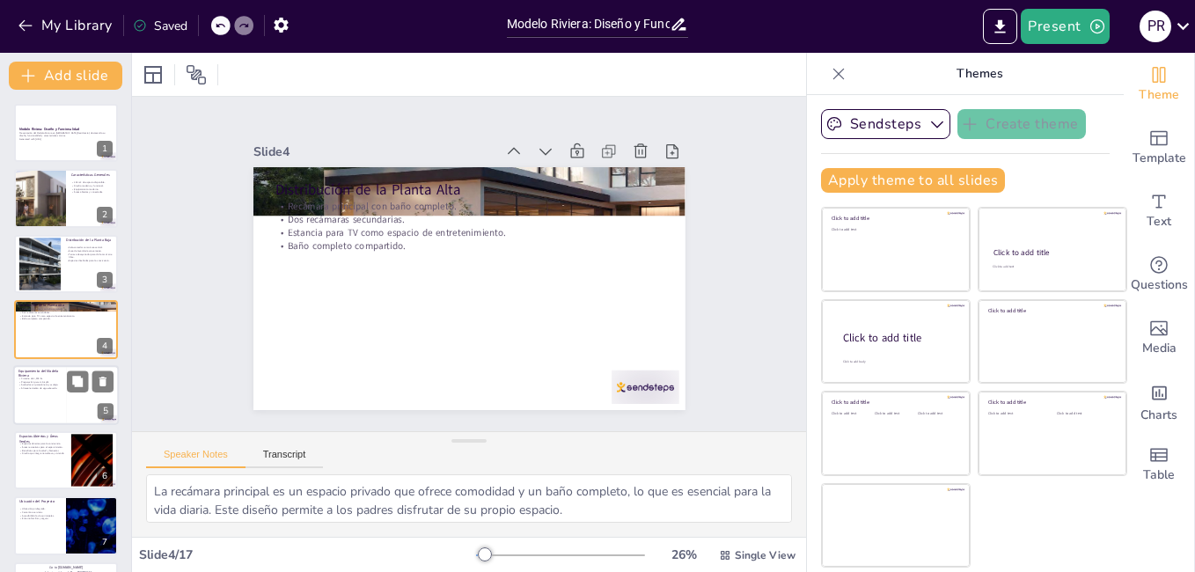
click at [48, 381] on p "Preparación para minisplit." at bounding box center [39, 382] width 42 height 4
type textarea "La cisterna de 1,200 litros es un elemento clave para garantizar el suministro …"
checkbox input "true"
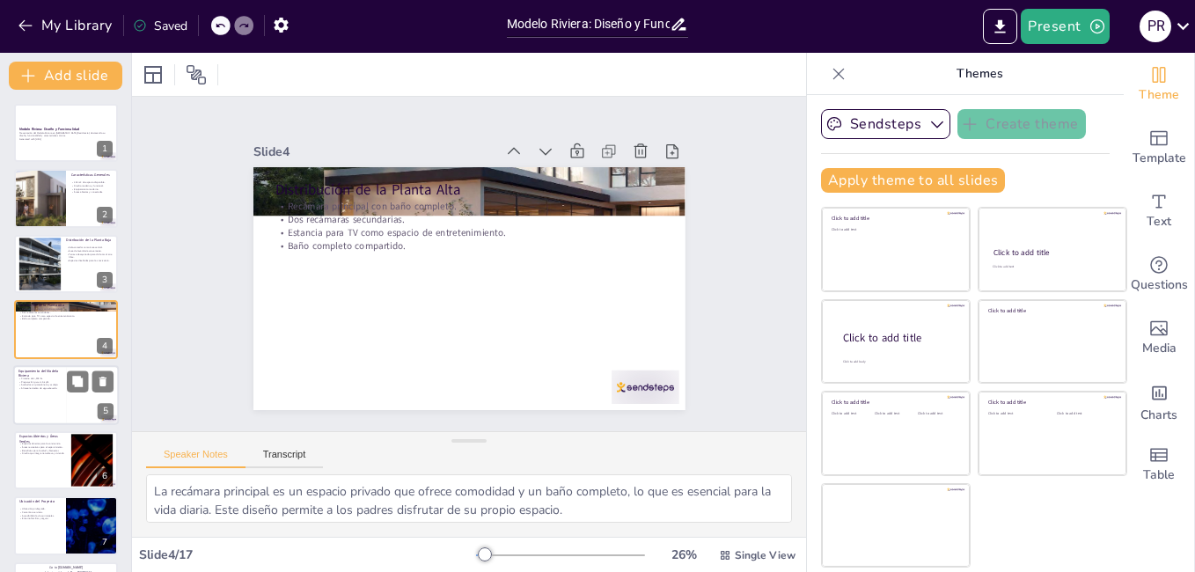
checkbox input "true"
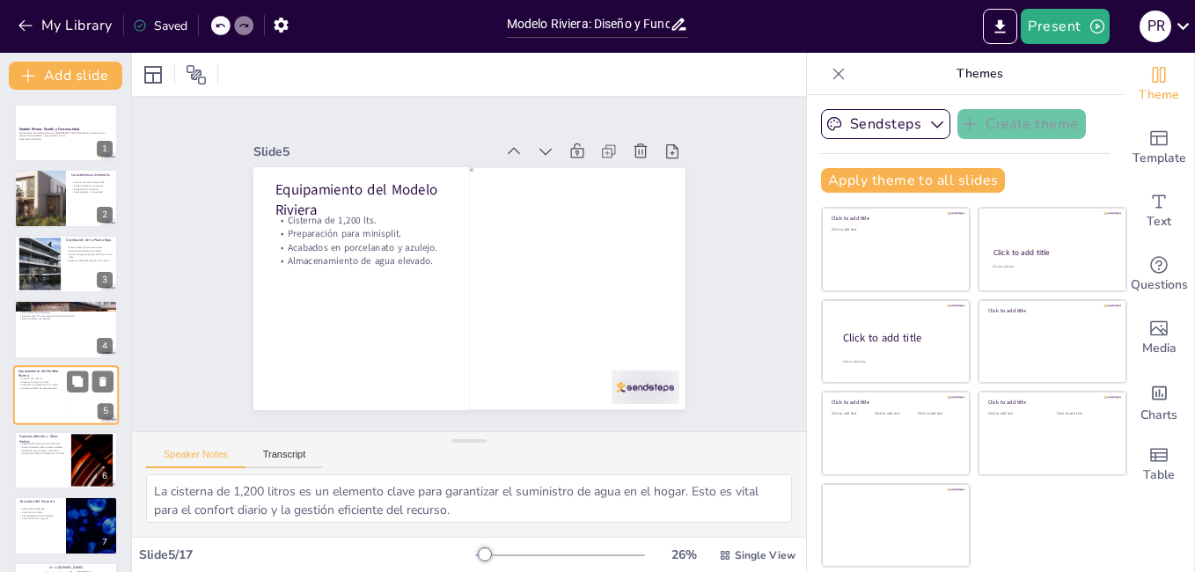
scroll to position [64, 0]
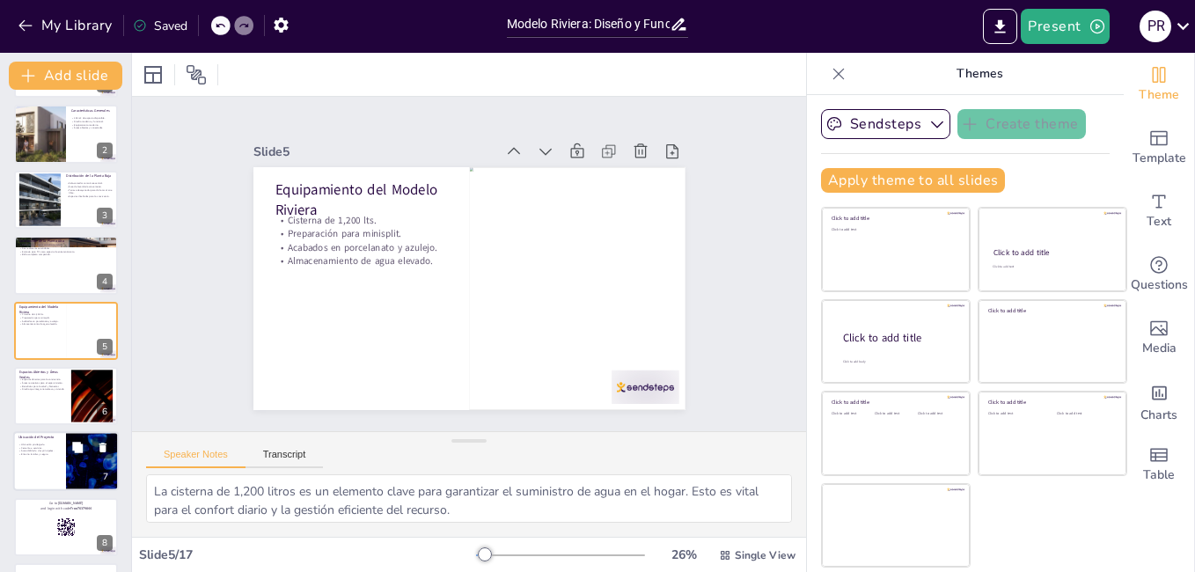
checkbox input "true"
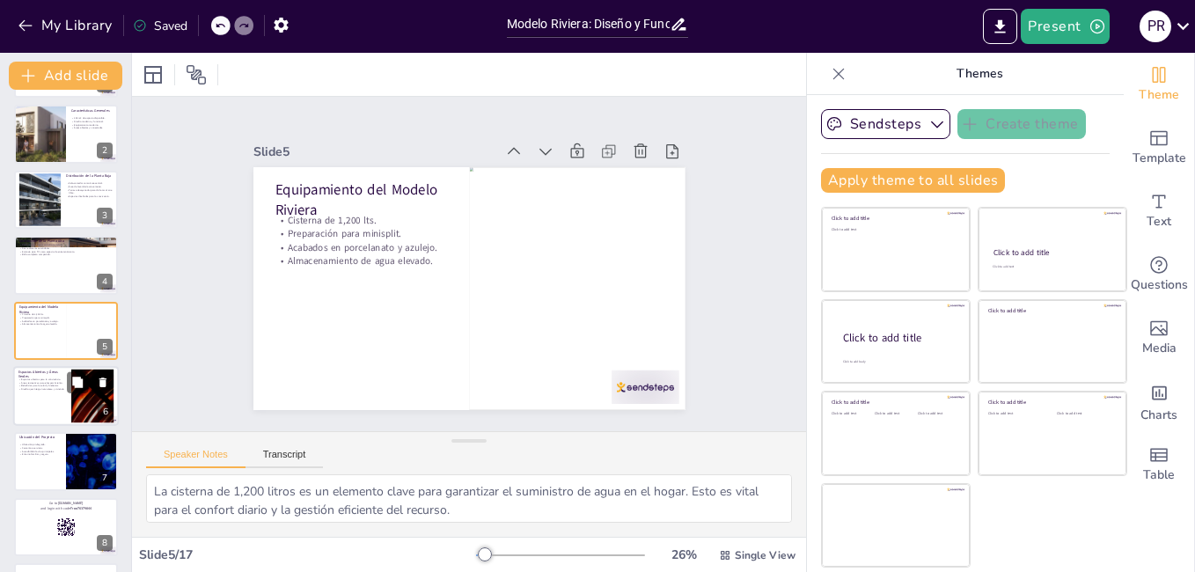
click at [56, 381] on p "Áreas recreativas para el esparcimiento." at bounding box center [42, 383] width 48 height 4
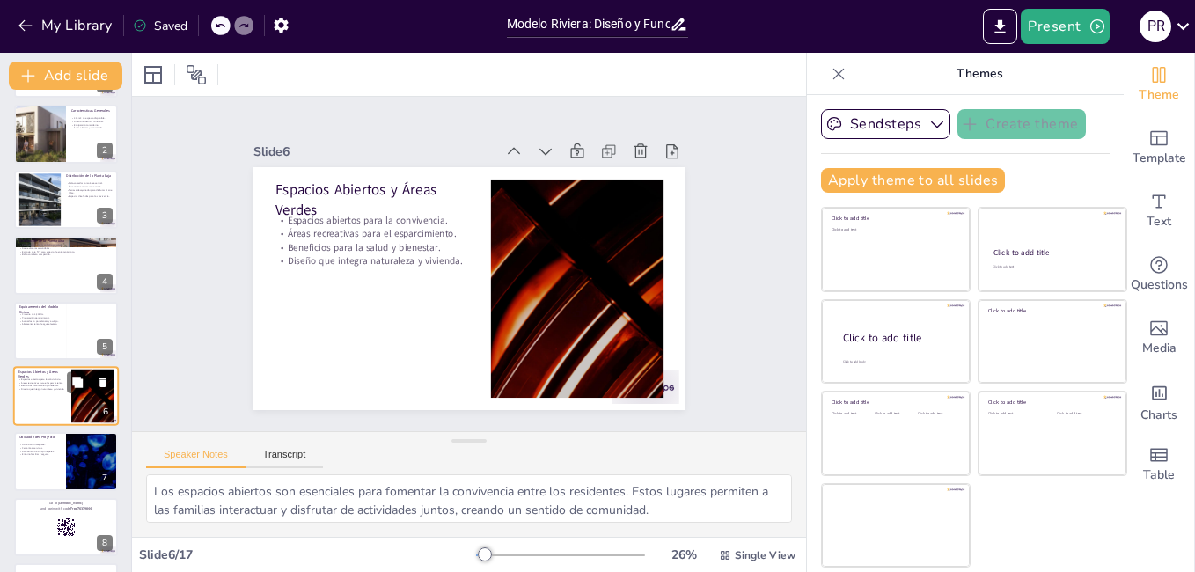
scroll to position [129, 0]
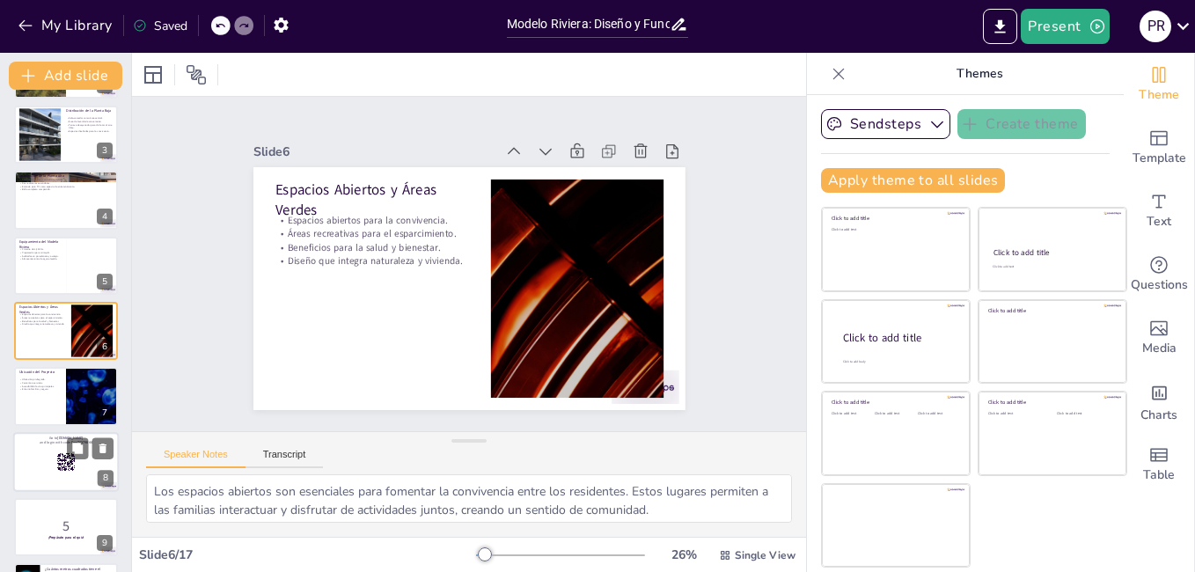
click at [38, 461] on div at bounding box center [66, 462] width 106 height 60
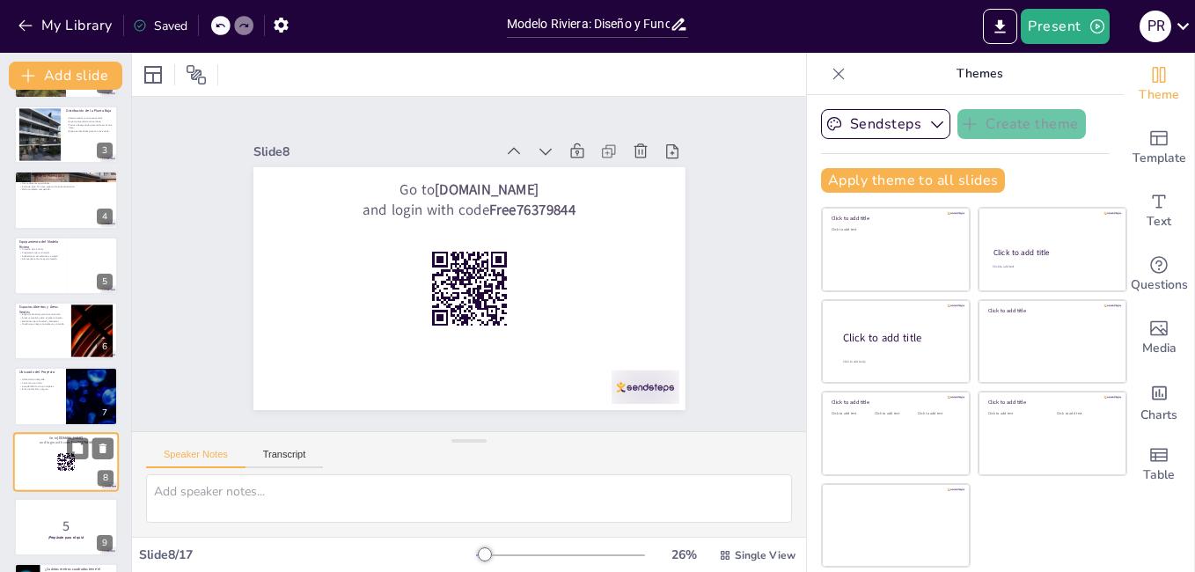
scroll to position [261, 0]
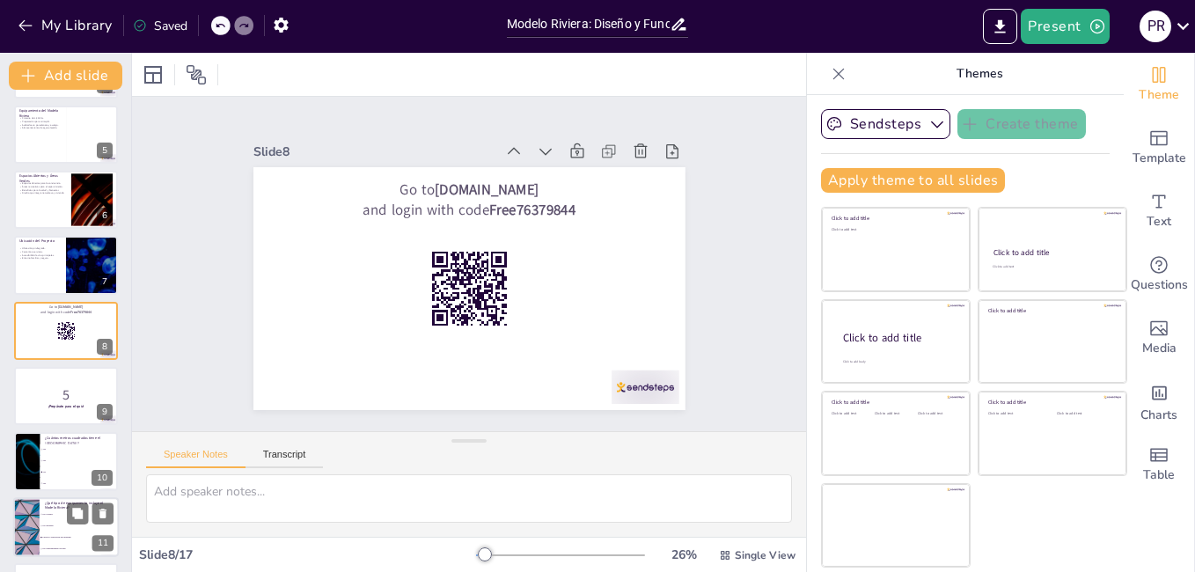
click at [34, 525] on div at bounding box center [27, 527] width 106 height 60
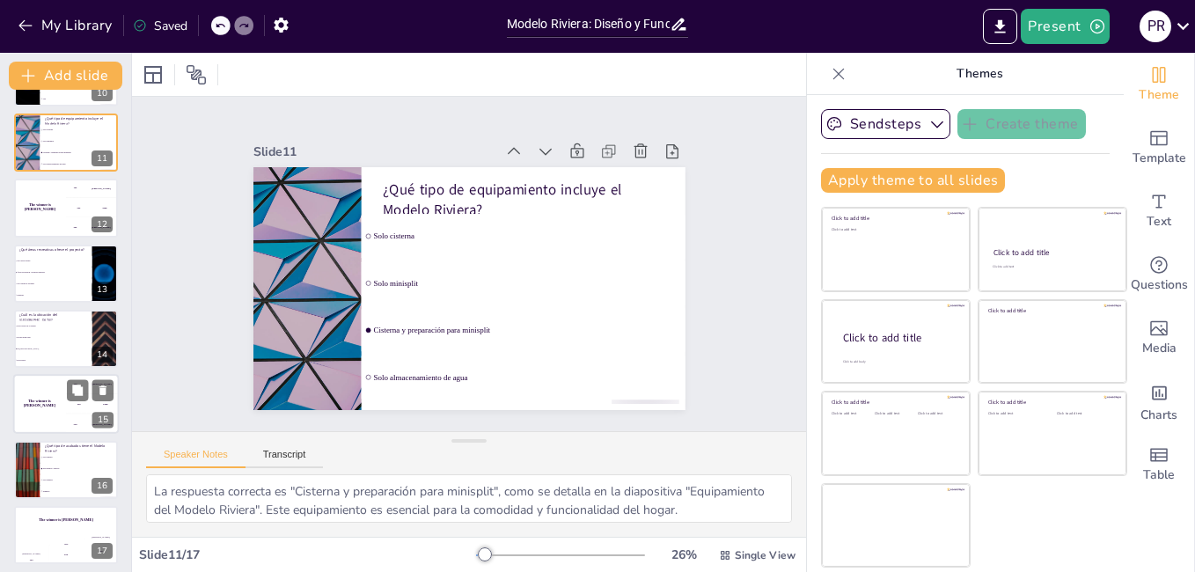
scroll to position [651, 0]
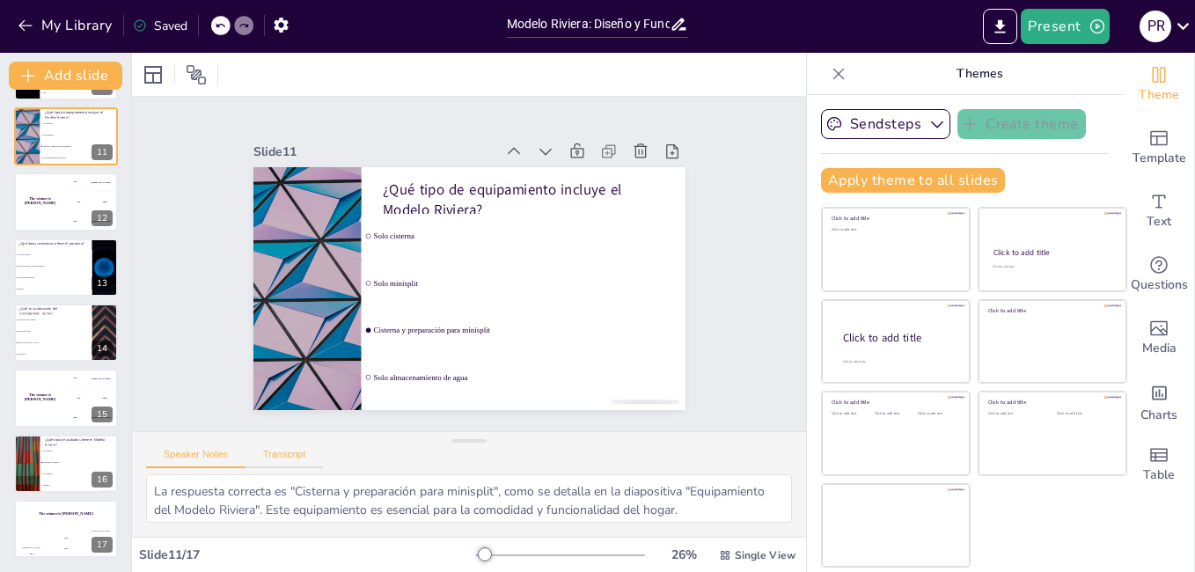
click at [290, 453] on button "Transcript" at bounding box center [285, 458] width 78 height 19
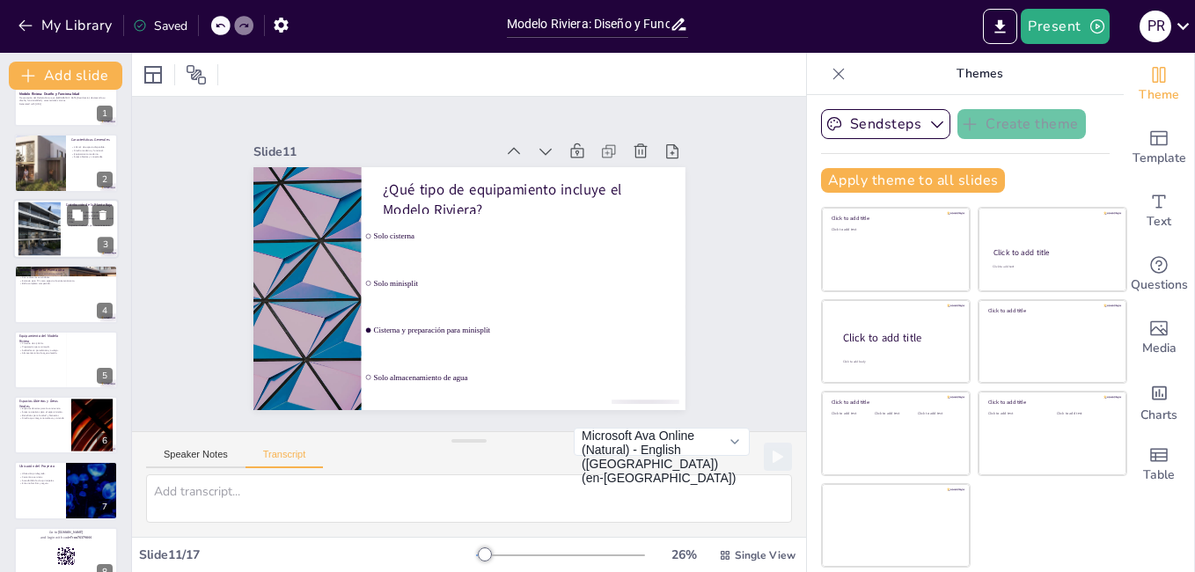
scroll to position [0, 0]
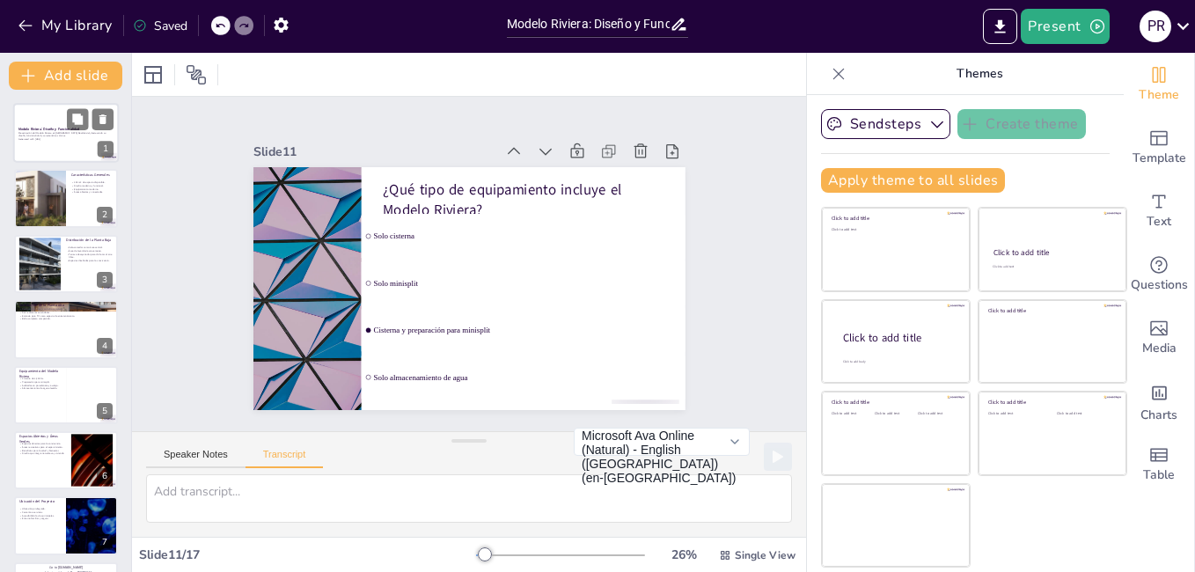
click at [58, 140] on p "Generated with [URL]" at bounding box center [65, 140] width 95 height 4
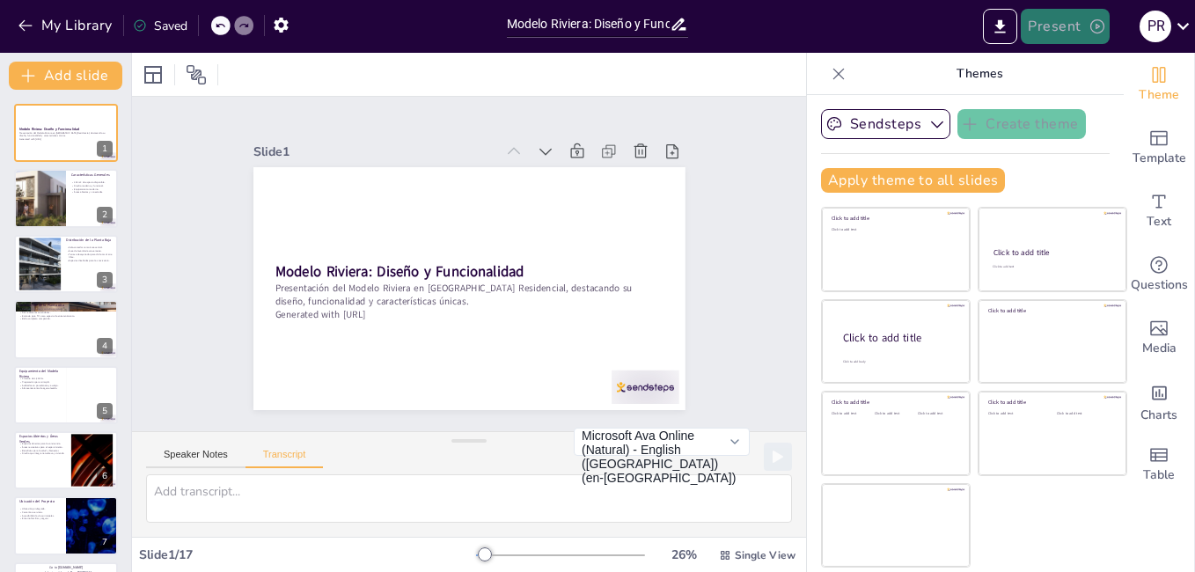
click at [1041, 31] on button "Present" at bounding box center [1065, 26] width 88 height 35
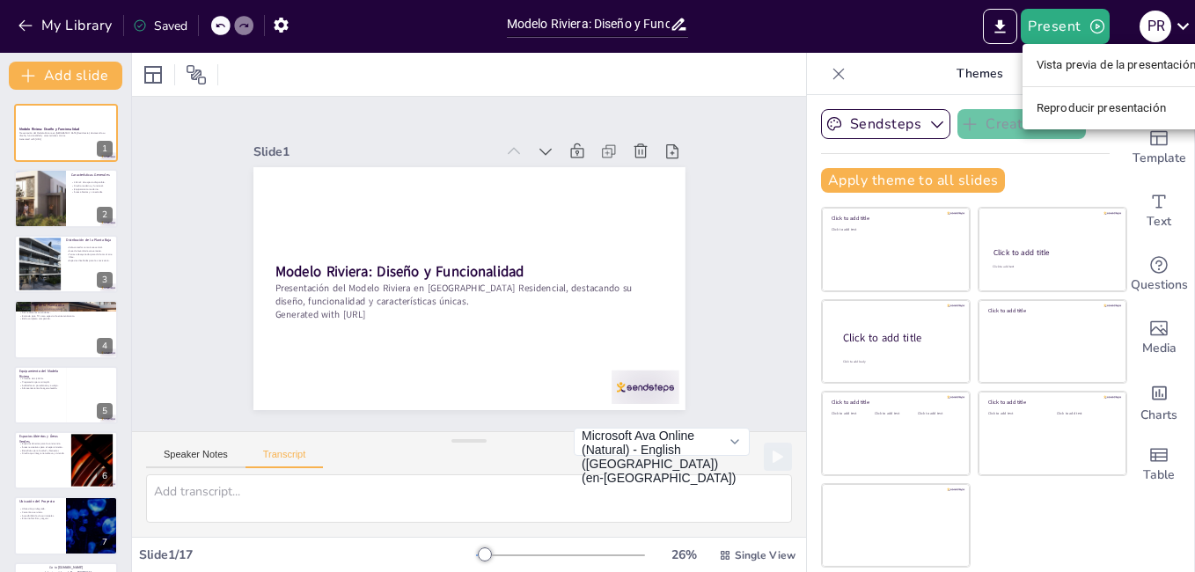
click at [1097, 68] on li "Vista previa de la presentación" at bounding box center [1116, 65] width 187 height 28
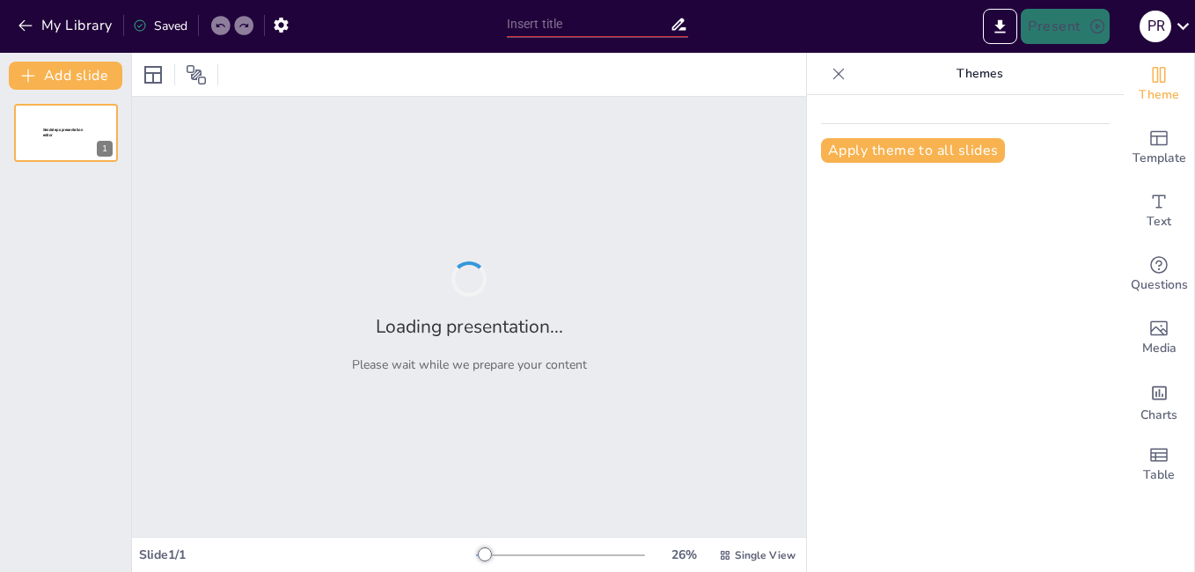
type input "Modelo Riviera: Diseño y Funcionalidad en la Última Etapa de [GEOGRAPHIC_DATA] …"
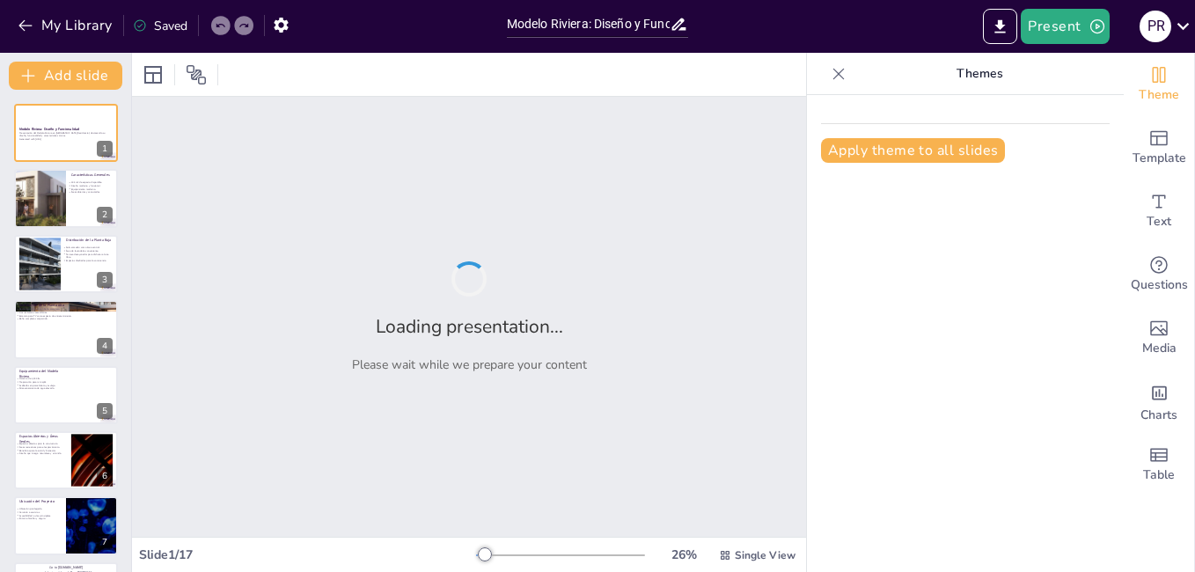
checkbox input "true"
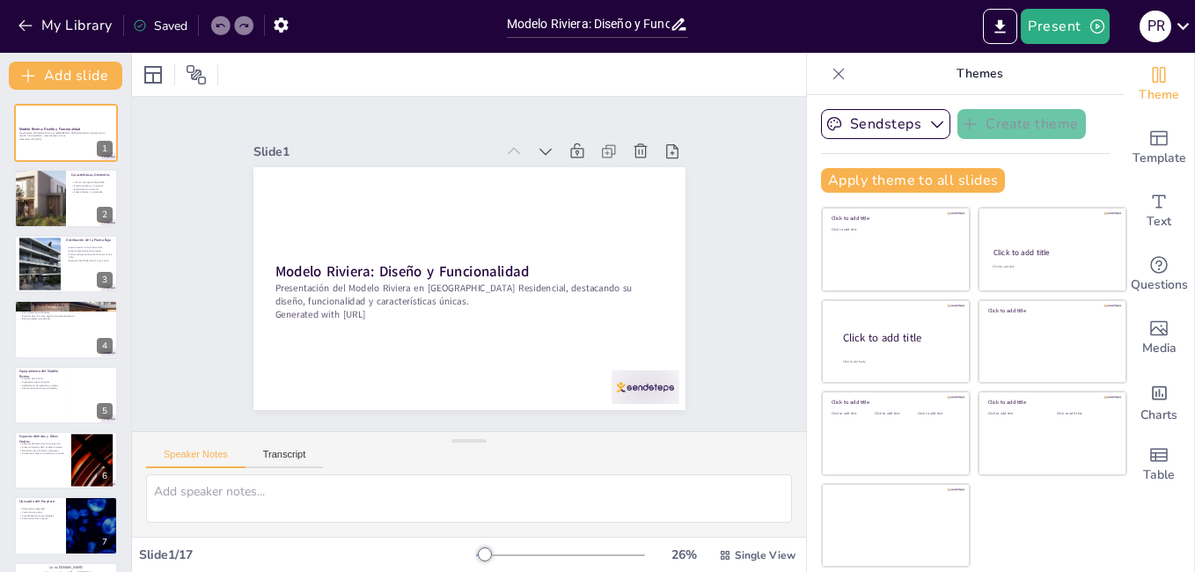
checkbox input "true"
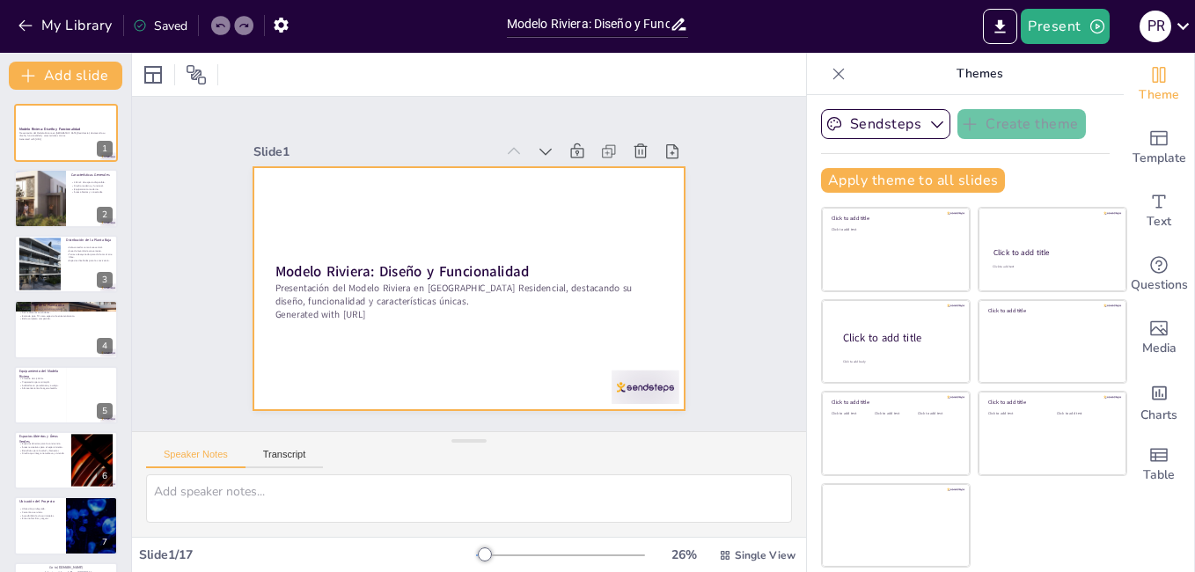
checkbox input "true"
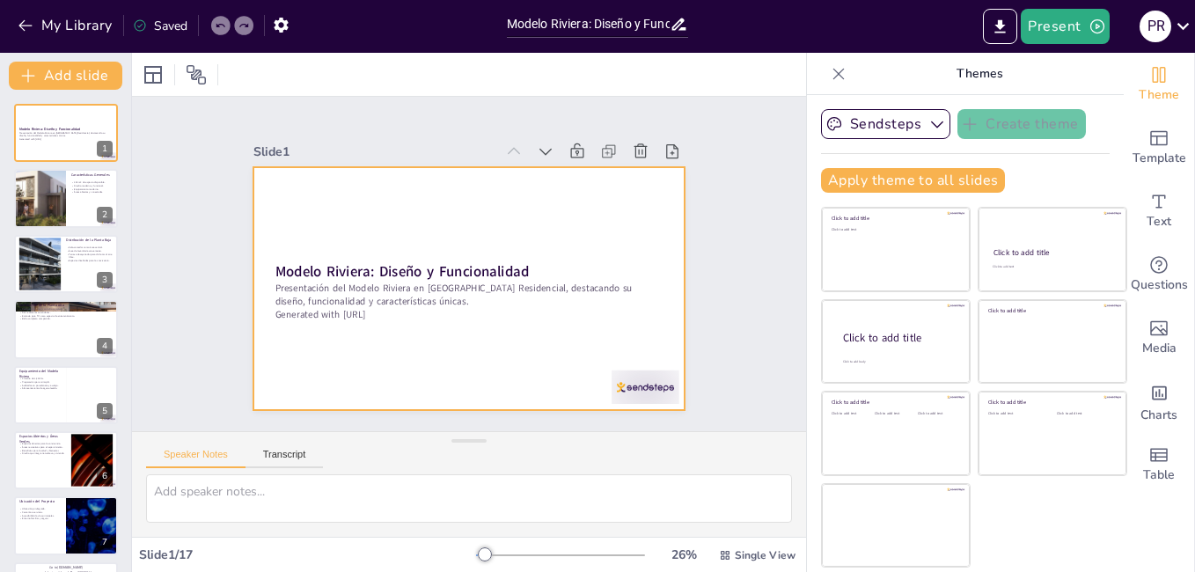
checkbox input "true"
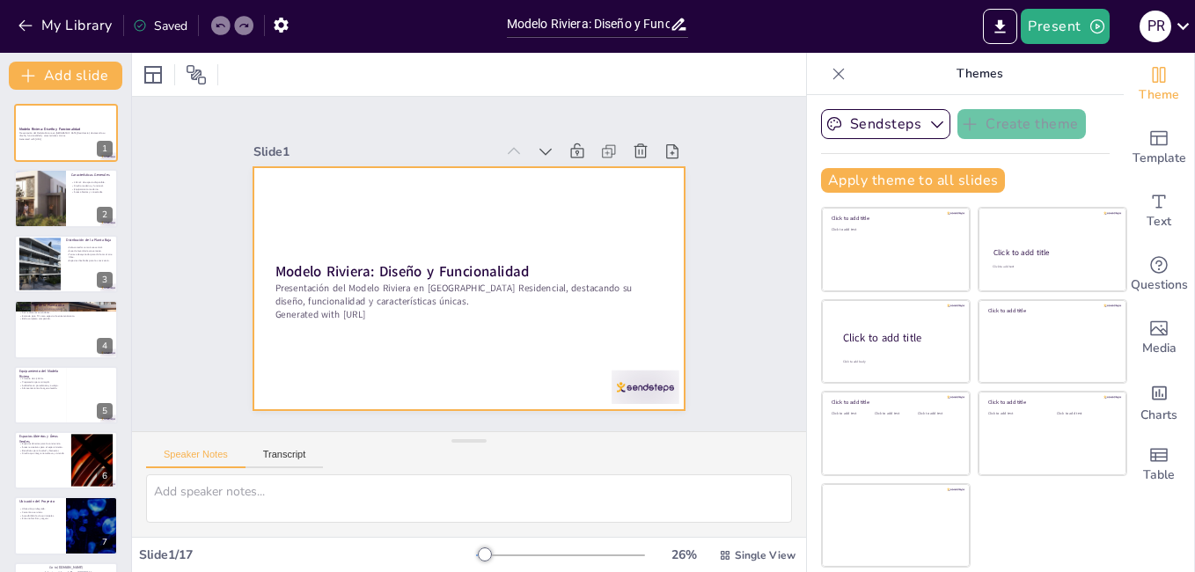
checkbox input "true"
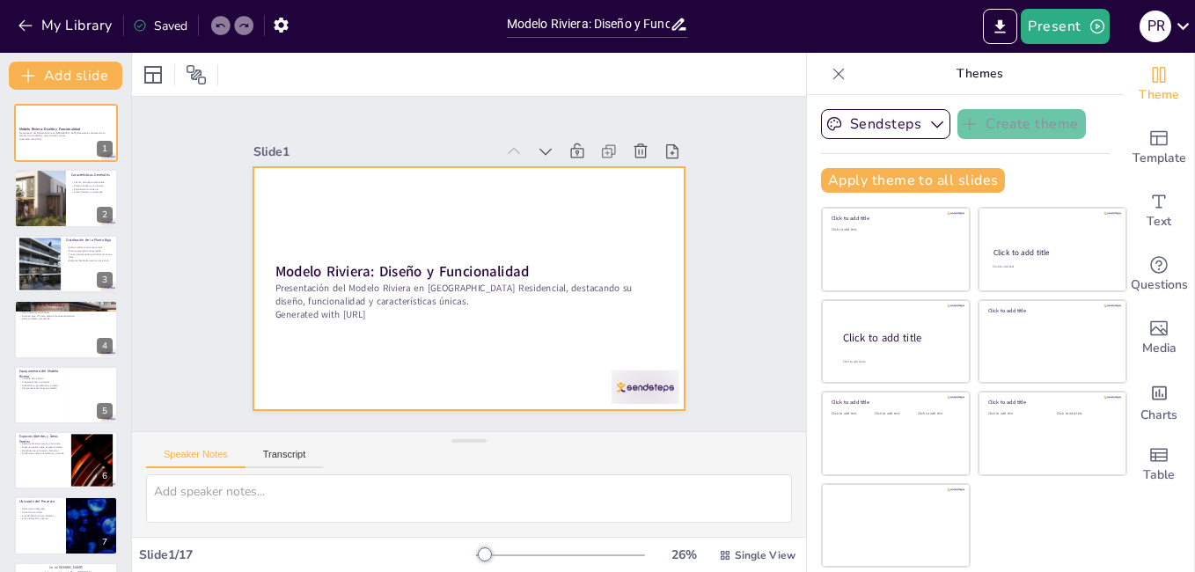
checkbox input "true"
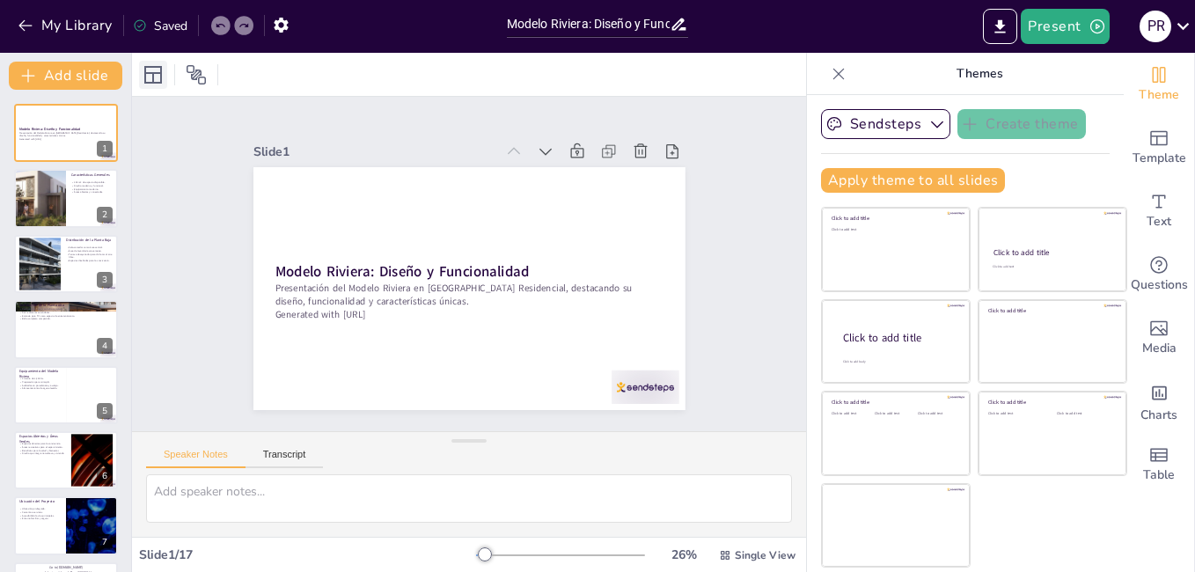
click at [153, 72] on icon at bounding box center [153, 75] width 18 height 18
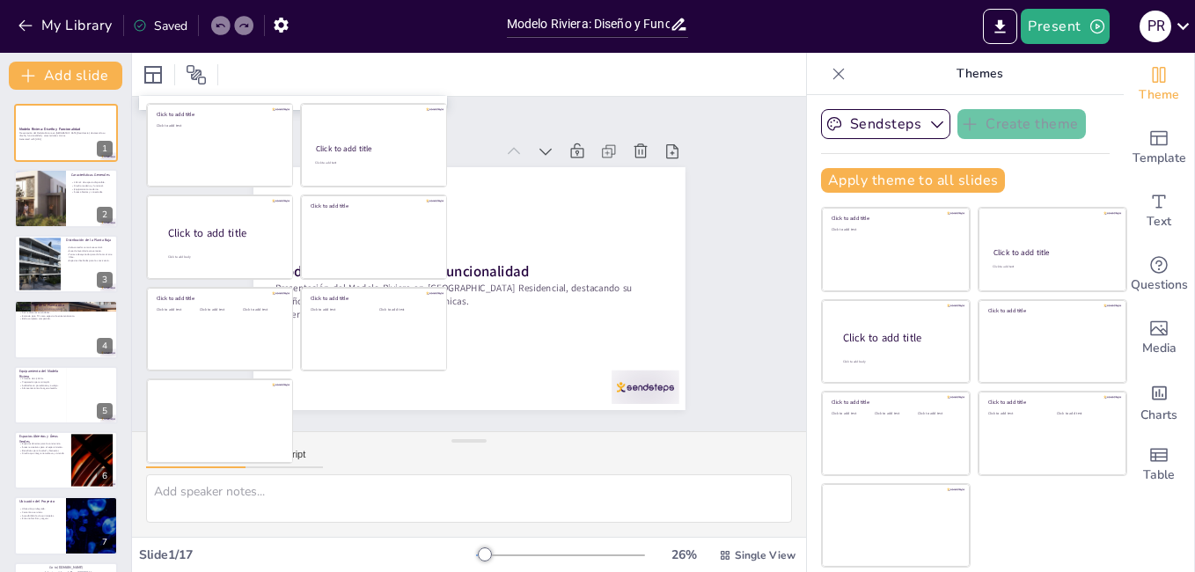
checkbox input "true"
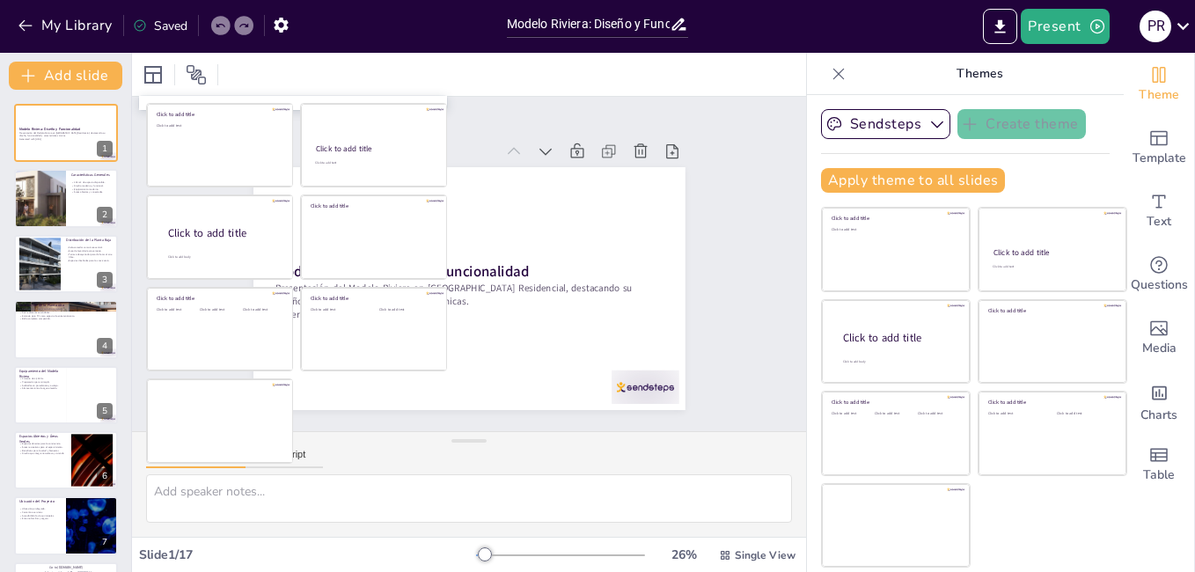
checkbox input "true"
